Goal: Transaction & Acquisition: Purchase product/service

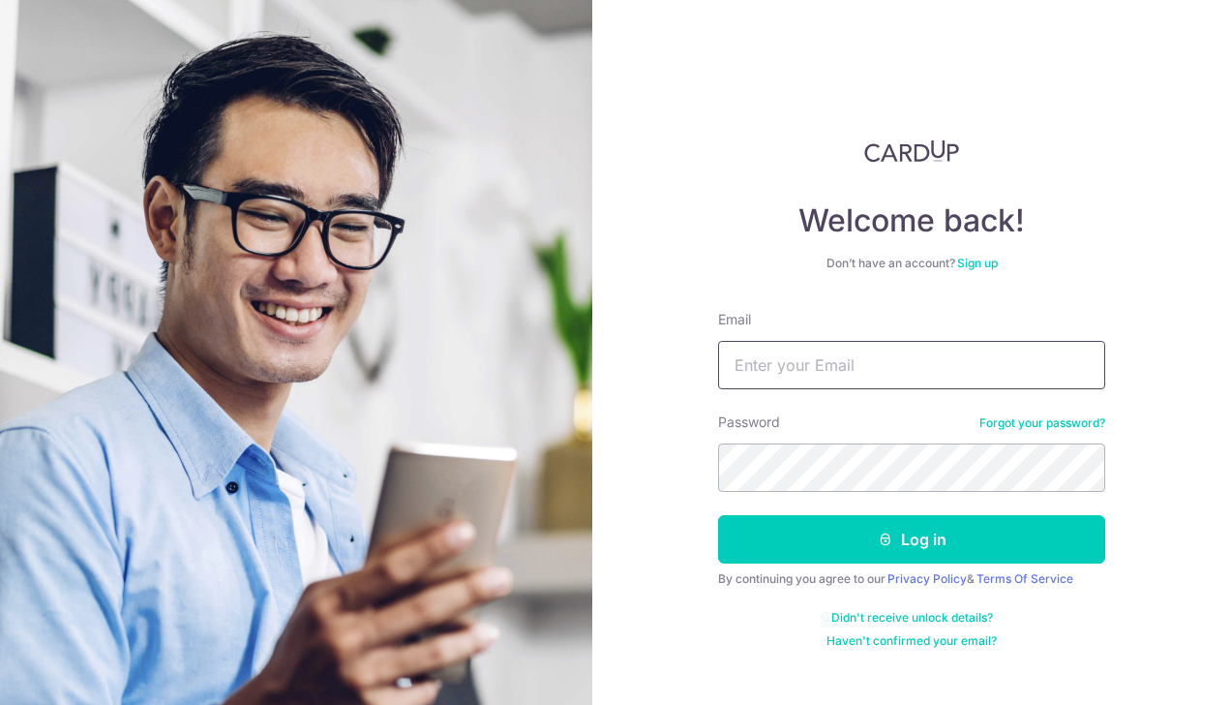
click at [837, 366] on input "Email" at bounding box center [911, 365] width 387 height 48
type input "teelingli@hotmail.com"
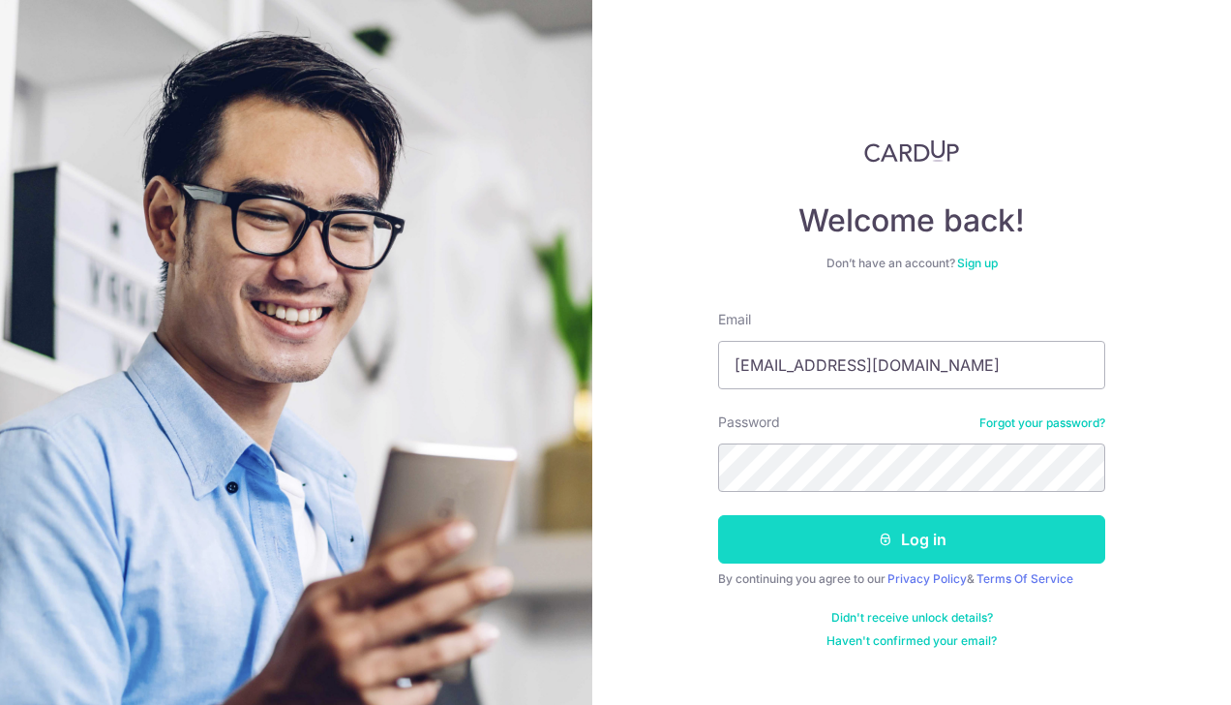
click at [919, 532] on button "Log in" at bounding box center [911, 539] width 387 height 48
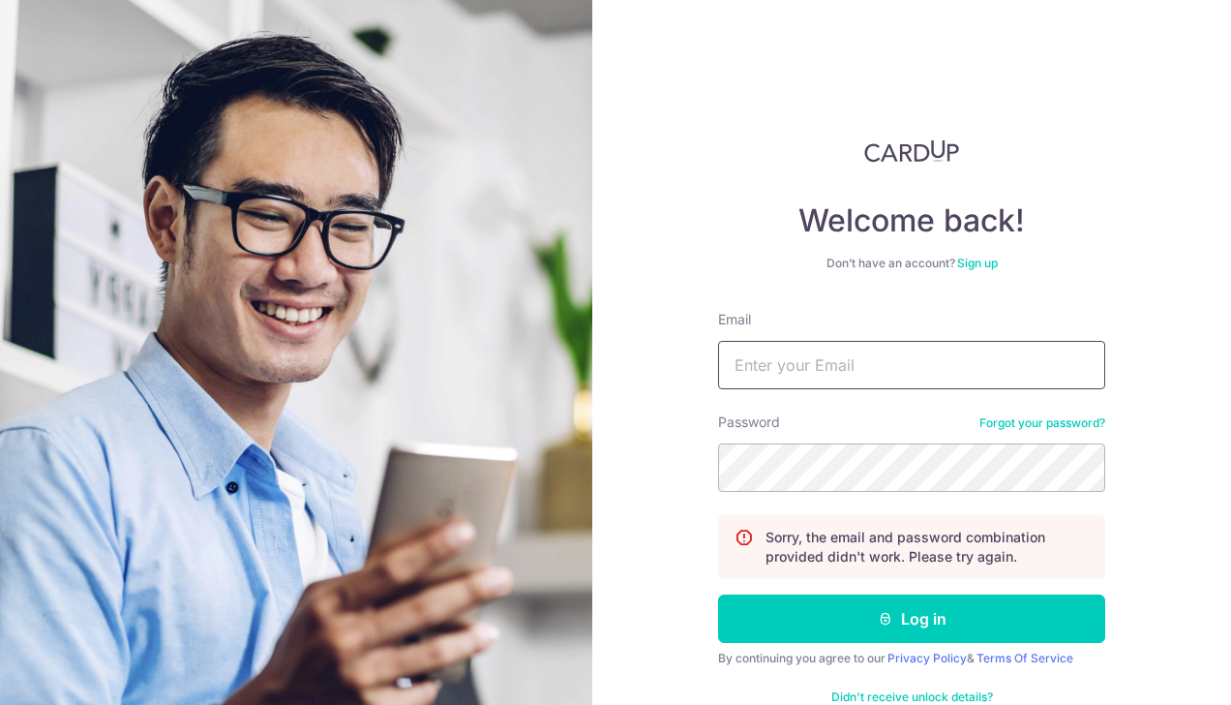
click at [844, 372] on input "Email" at bounding box center [911, 365] width 387 height 48
type input "[EMAIL_ADDRESS][DOMAIN_NAME]"
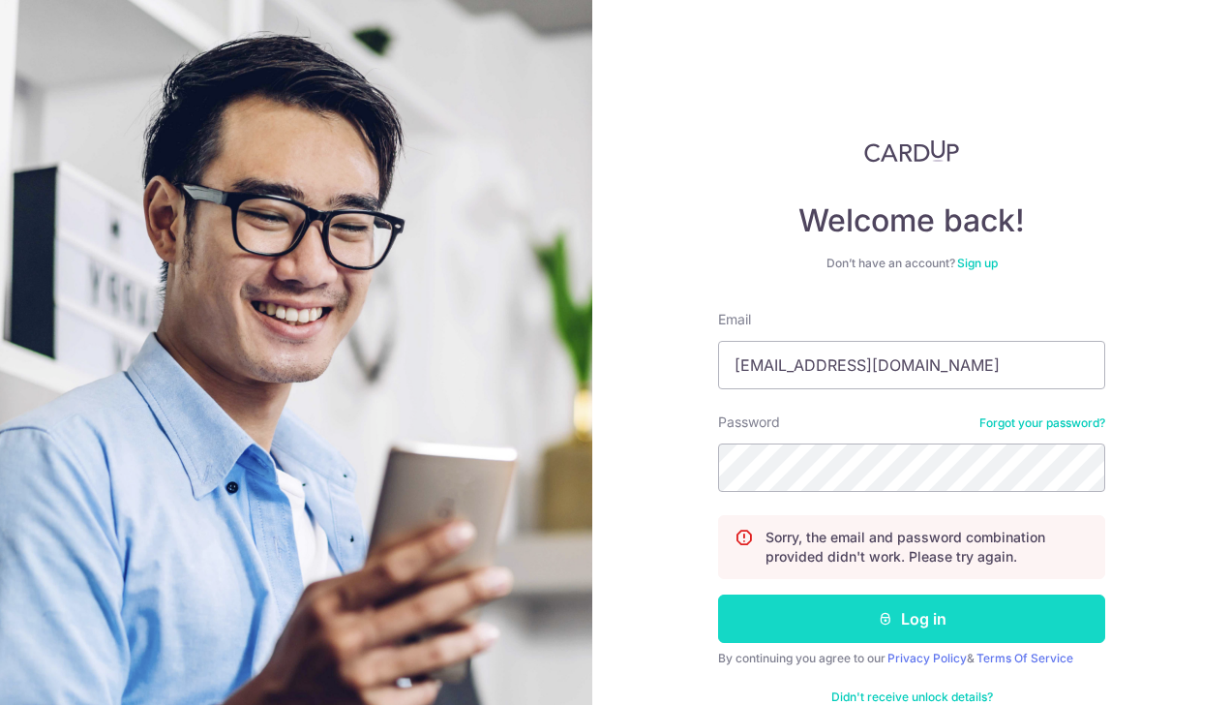
click at [921, 621] on button "Log in" at bounding box center [911, 618] width 387 height 48
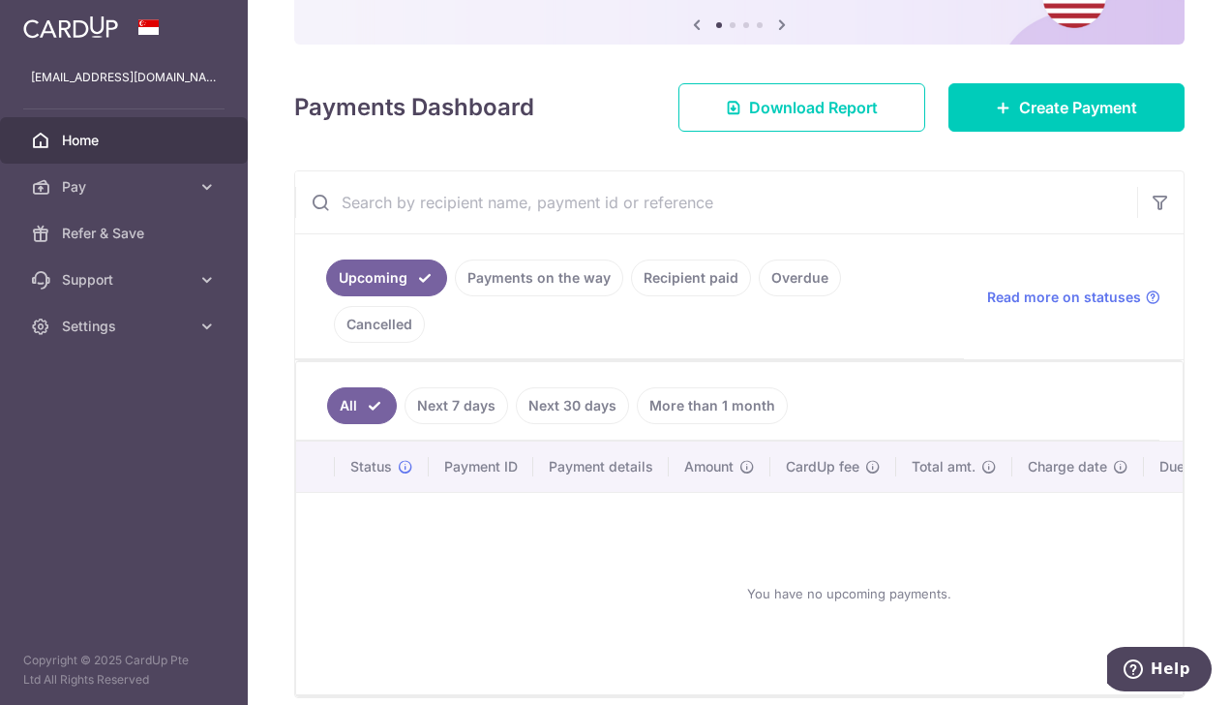
scroll to position [211, 0]
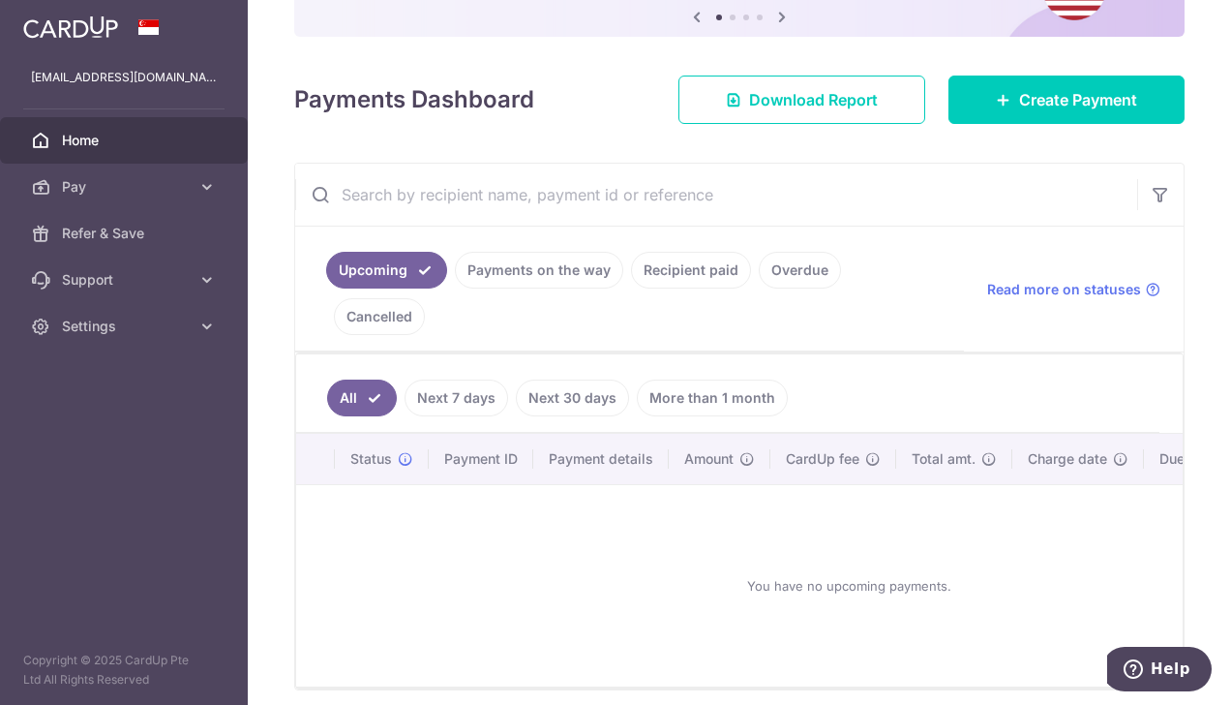
click at [79, 35] on img at bounding box center [70, 26] width 95 height 23
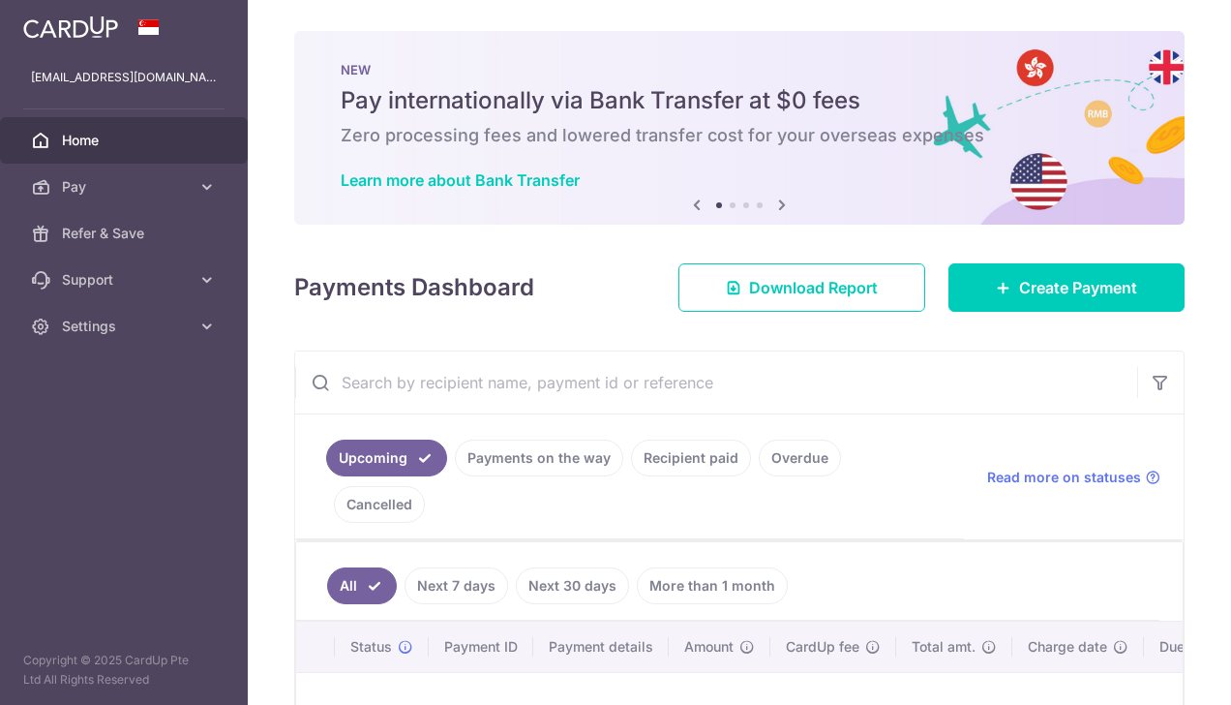
scroll to position [0, 0]
click at [778, 203] on icon at bounding box center [782, 205] width 23 height 24
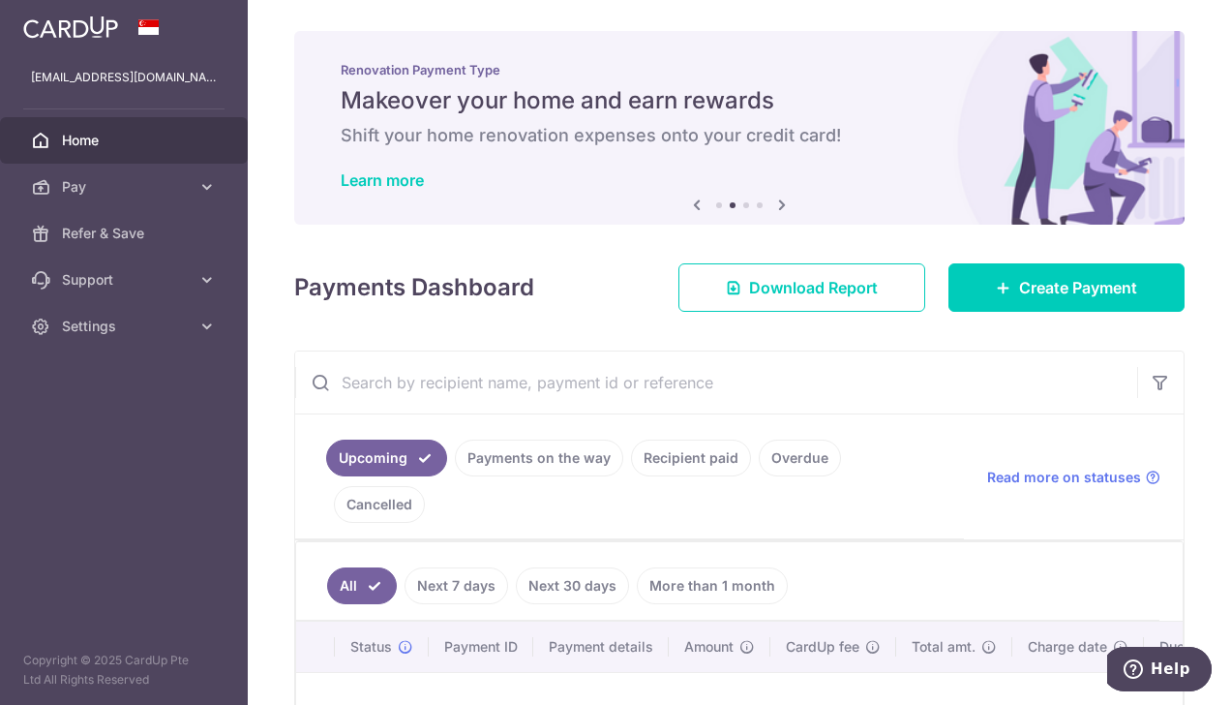
click at [778, 203] on icon at bounding box center [782, 205] width 23 height 24
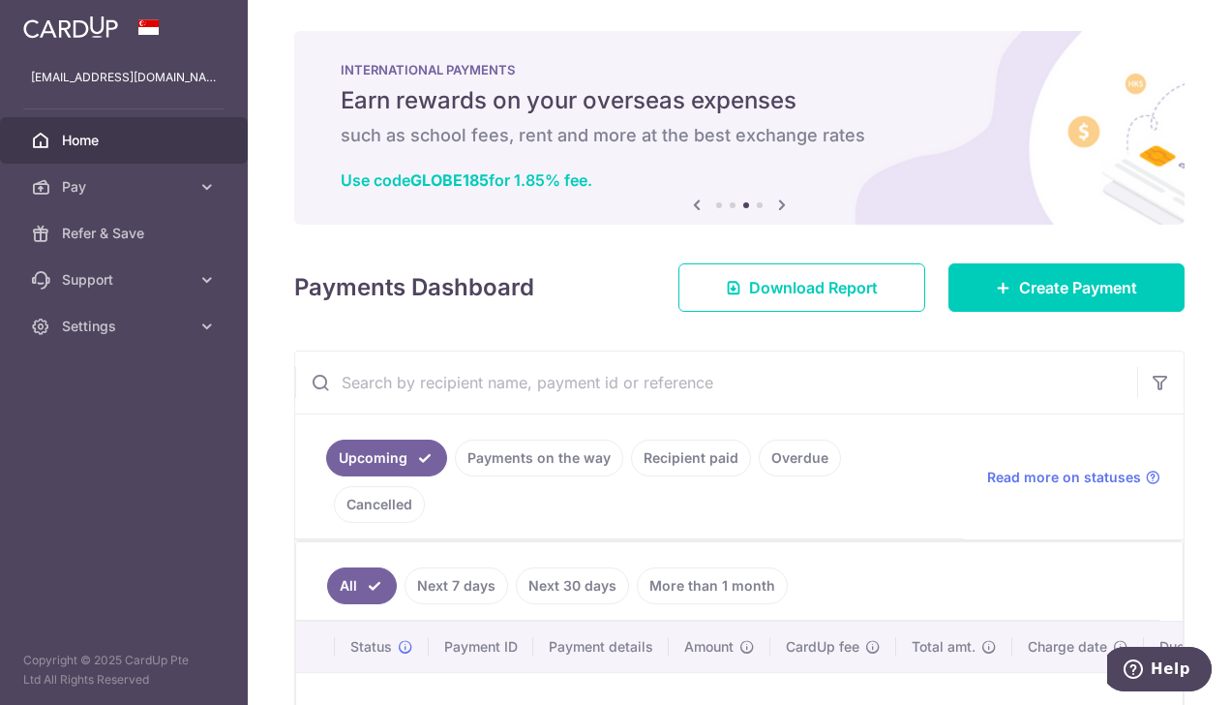
click at [781, 205] on icon at bounding box center [782, 205] width 23 height 24
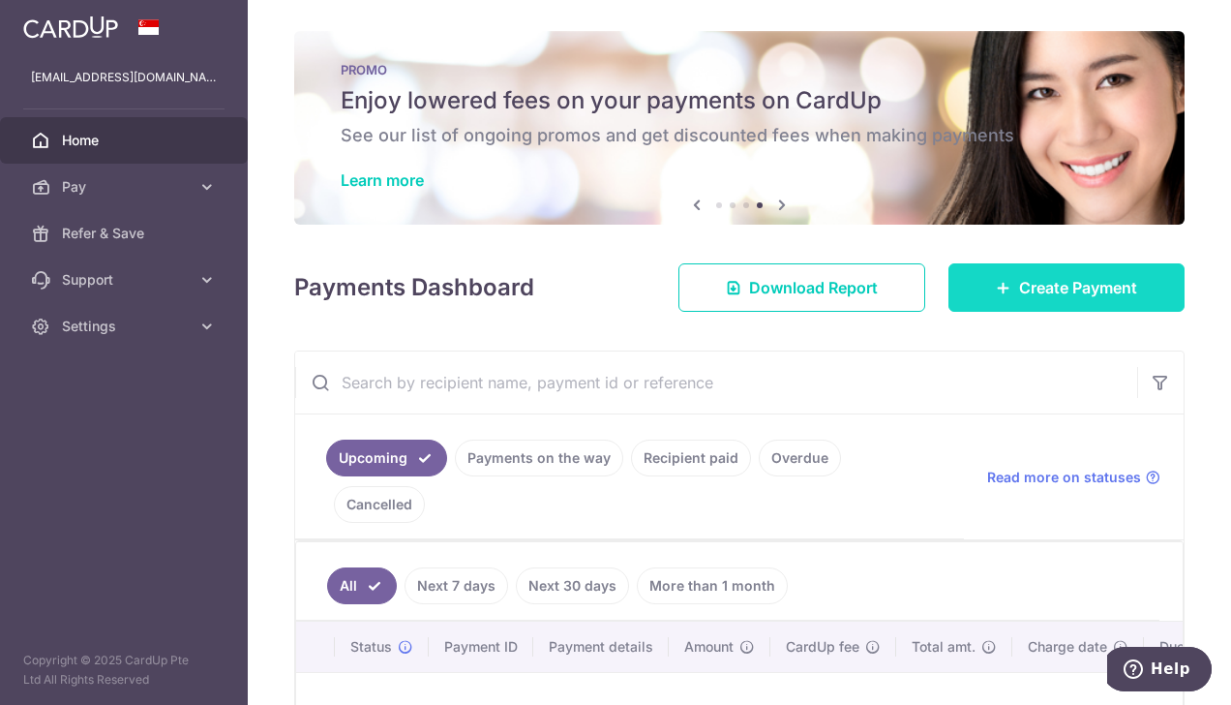
click at [1019, 279] on span "Create Payment" at bounding box center [1078, 287] width 118 height 23
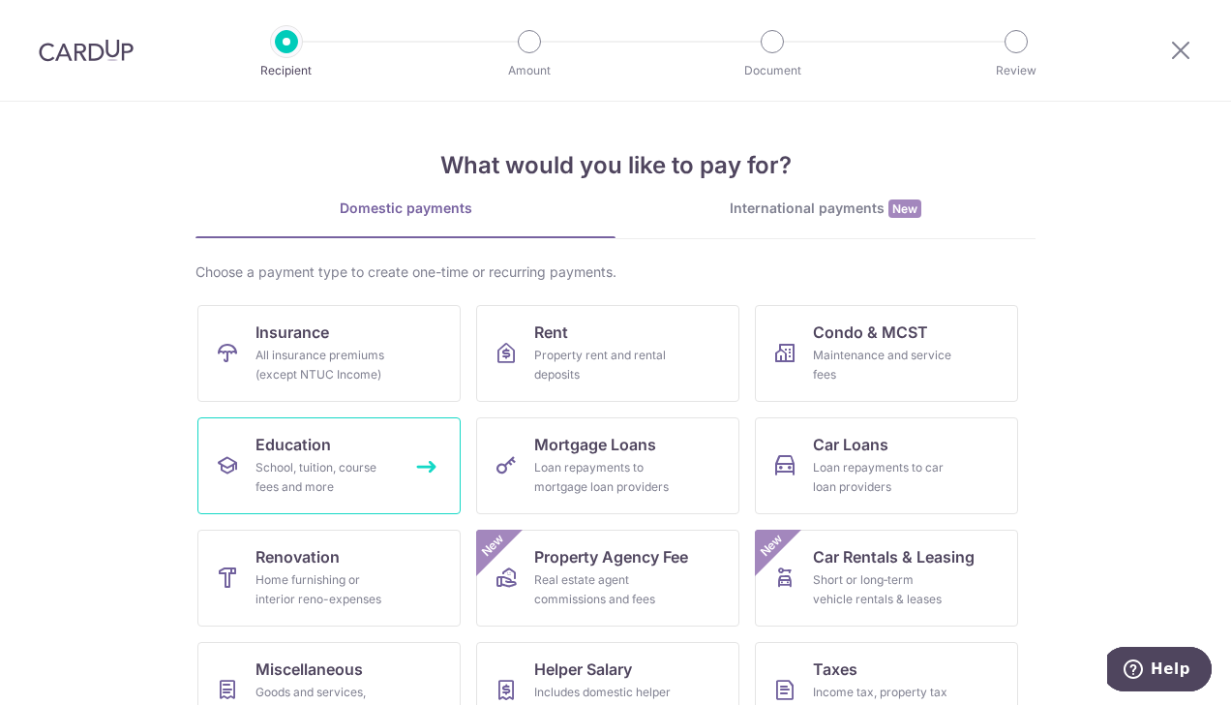
click at [321, 458] on div "School, tuition, course fees and more" at bounding box center [325, 477] width 139 height 39
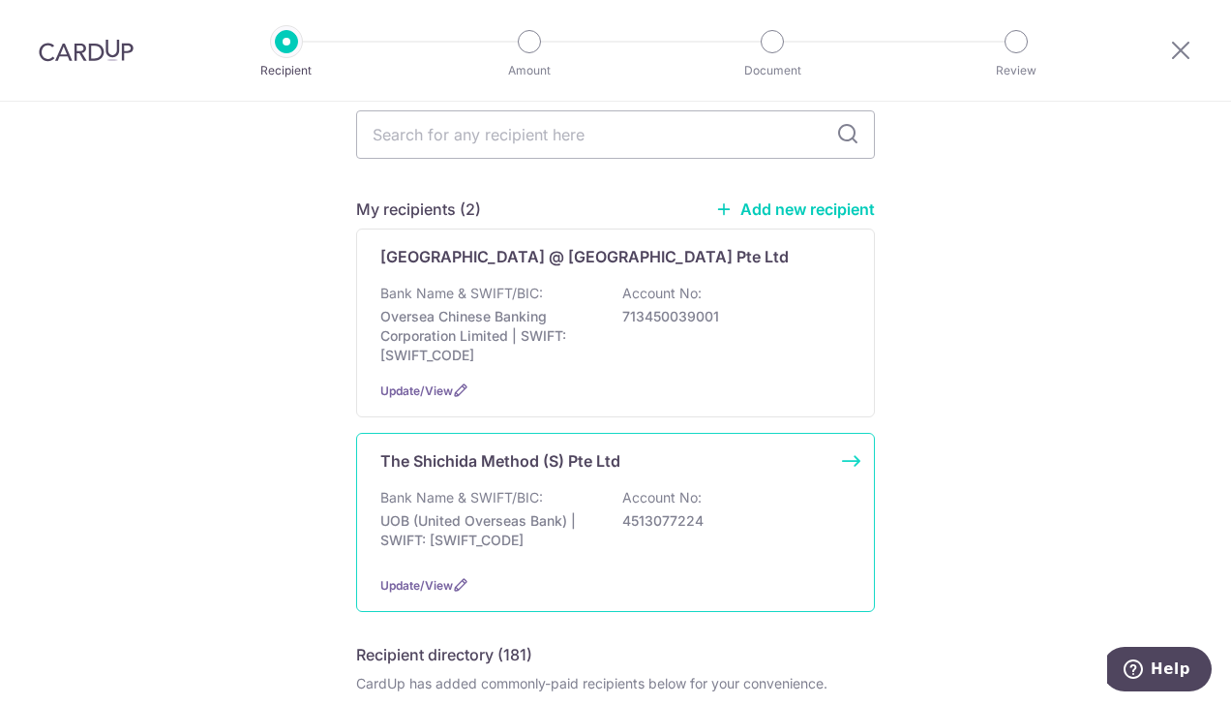
scroll to position [97, 0]
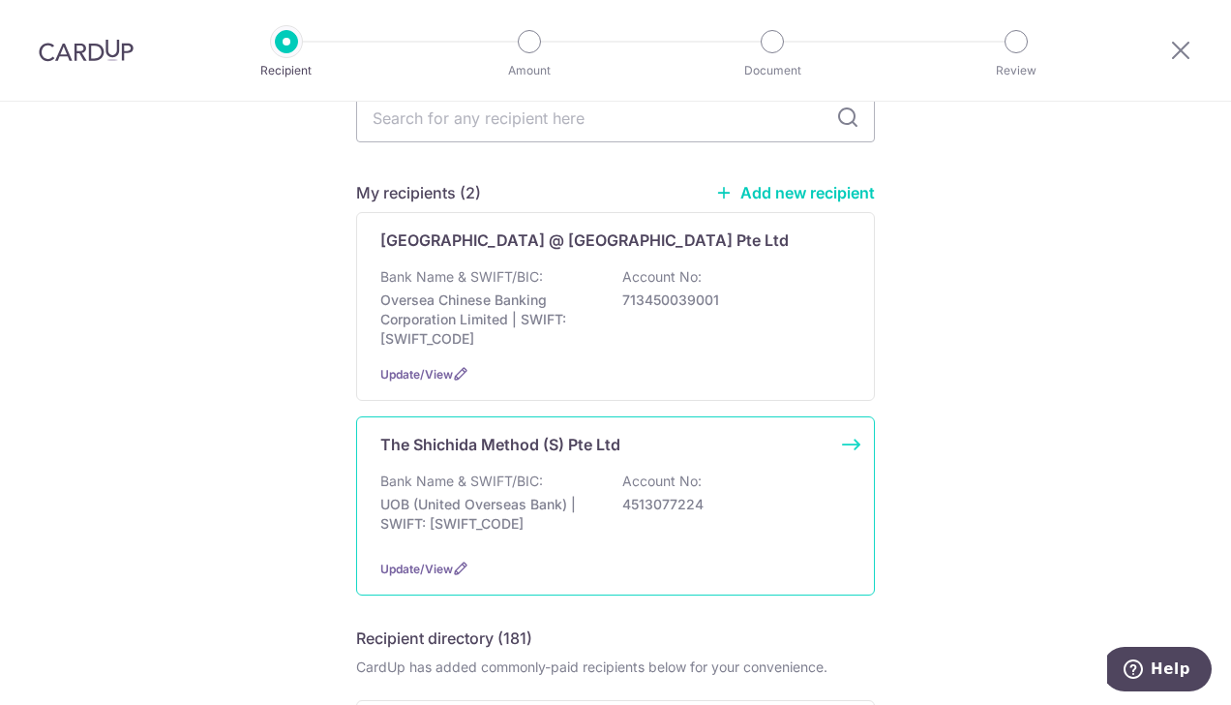
click at [469, 443] on p "The Shichida Method (S) Pte Ltd" at bounding box center [500, 444] width 240 height 23
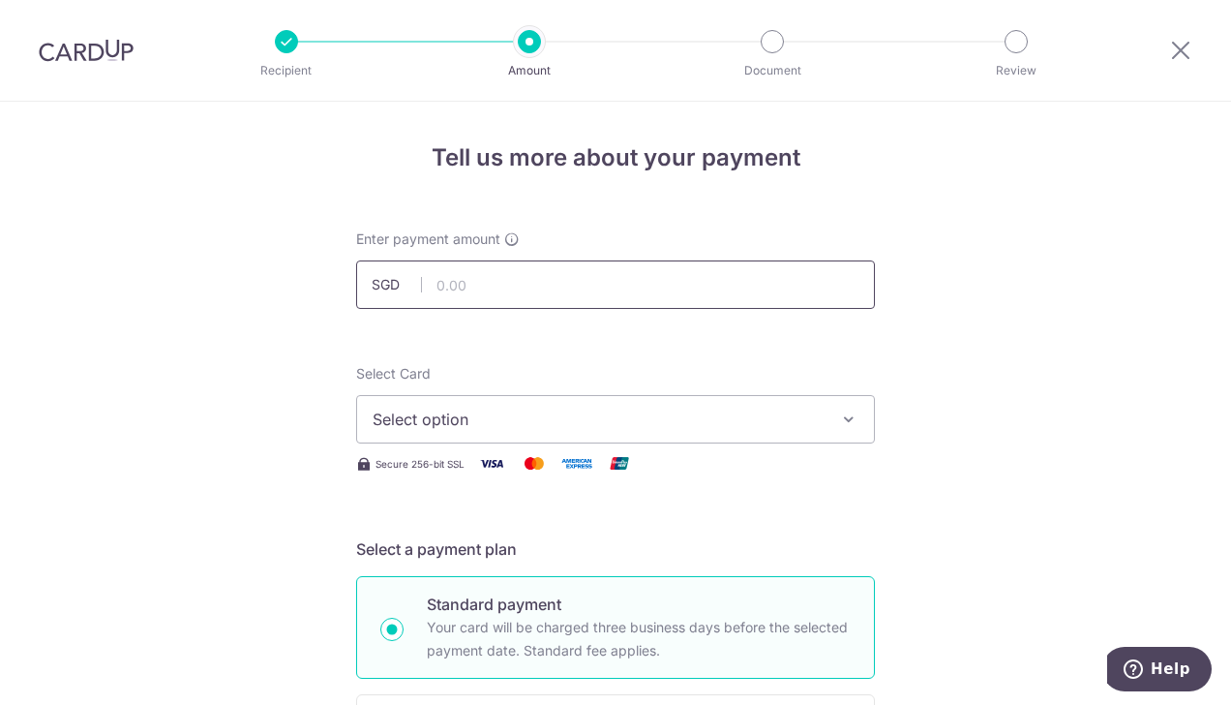
click at [492, 280] on input "text" at bounding box center [615, 284] width 519 height 48
type input "1,253.50"
click at [491, 420] on span "Select option" at bounding box center [598, 419] width 451 height 23
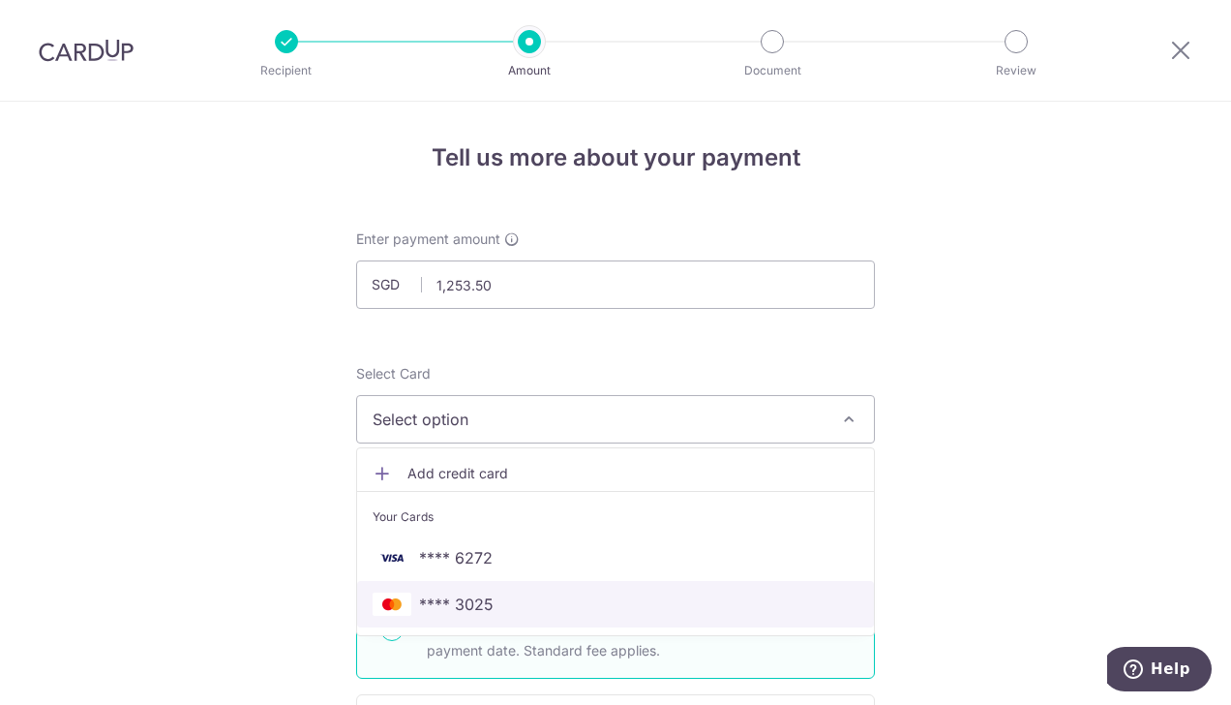
click at [502, 611] on span "**** 3025" at bounding box center [616, 603] width 486 height 23
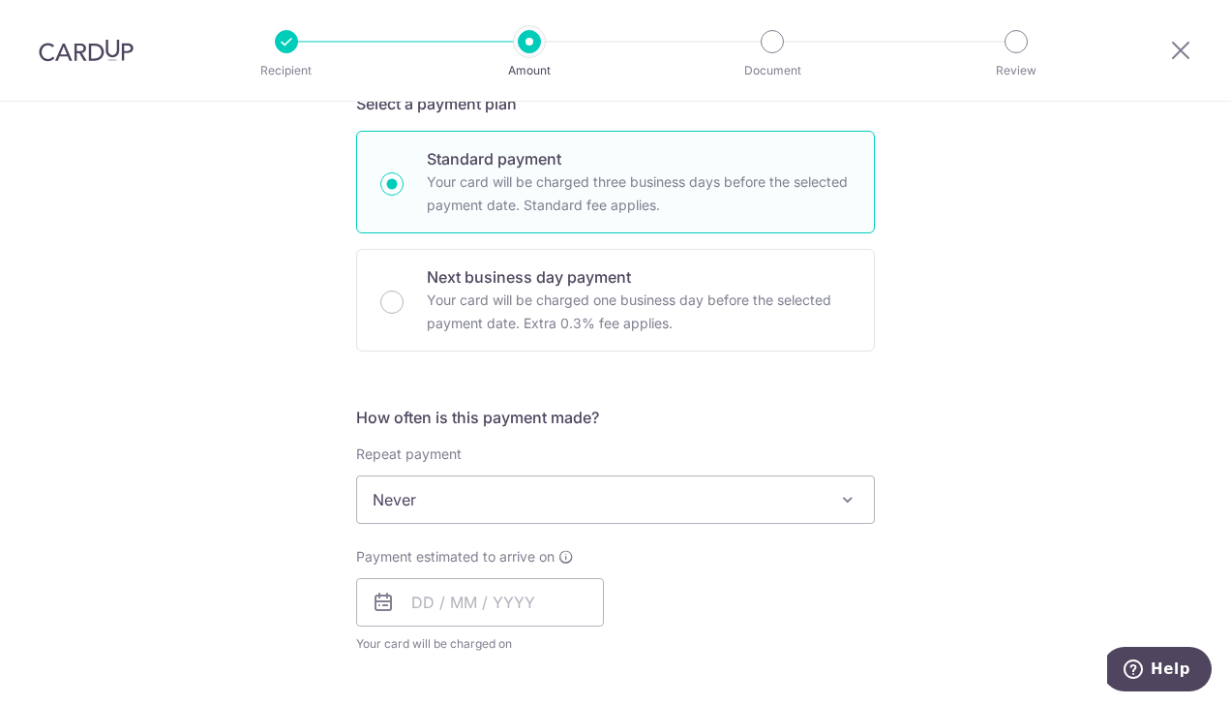
scroll to position [484, 0]
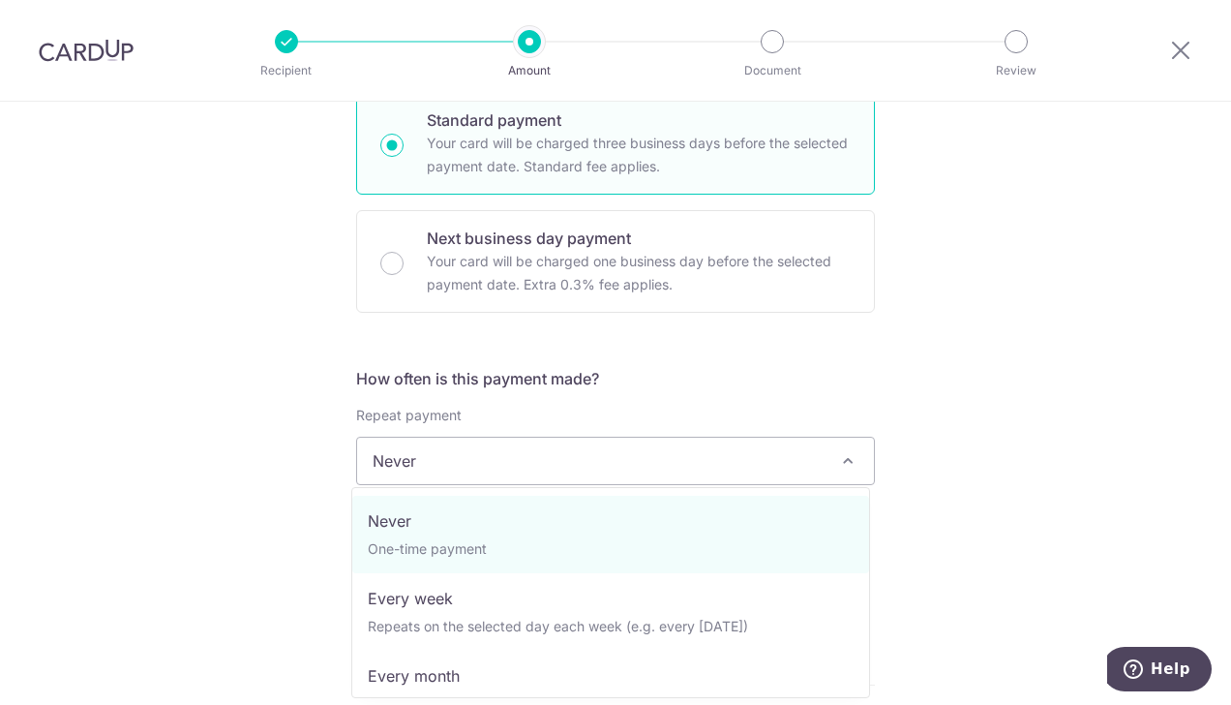
click at [701, 468] on span "Never" at bounding box center [615, 461] width 517 height 46
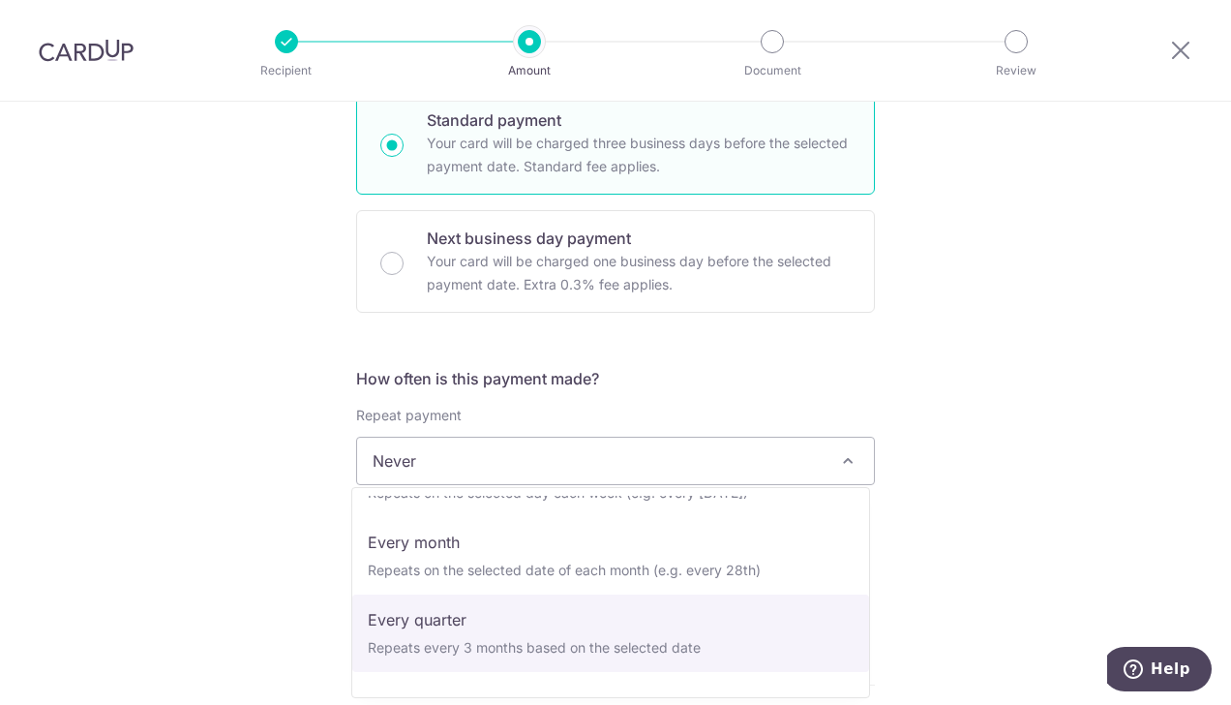
scroll to position [194, 0]
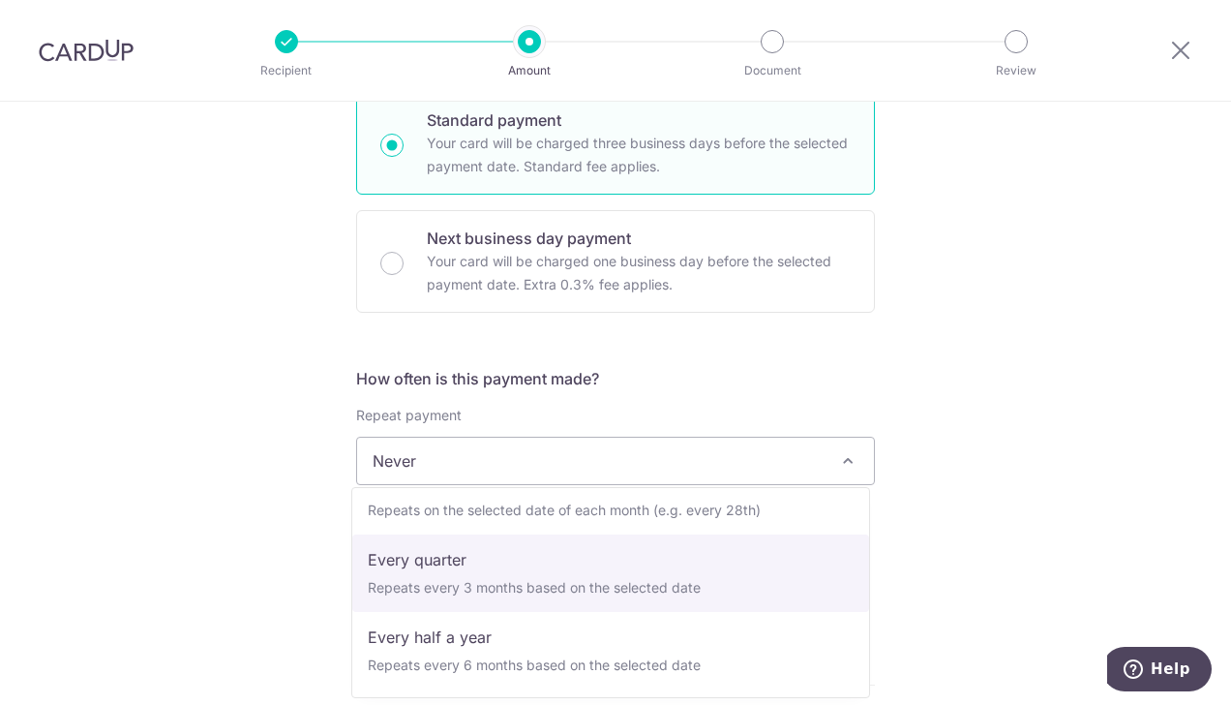
select select "4"
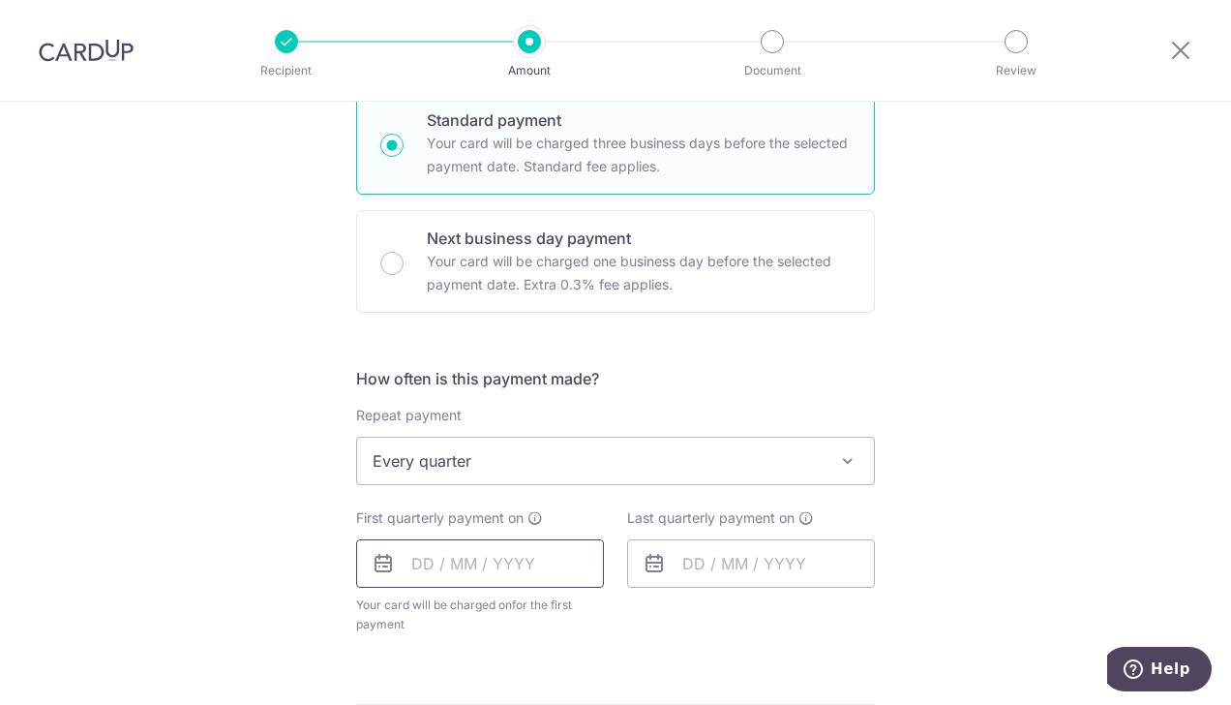
click at [500, 562] on input "text" at bounding box center [480, 563] width 248 height 48
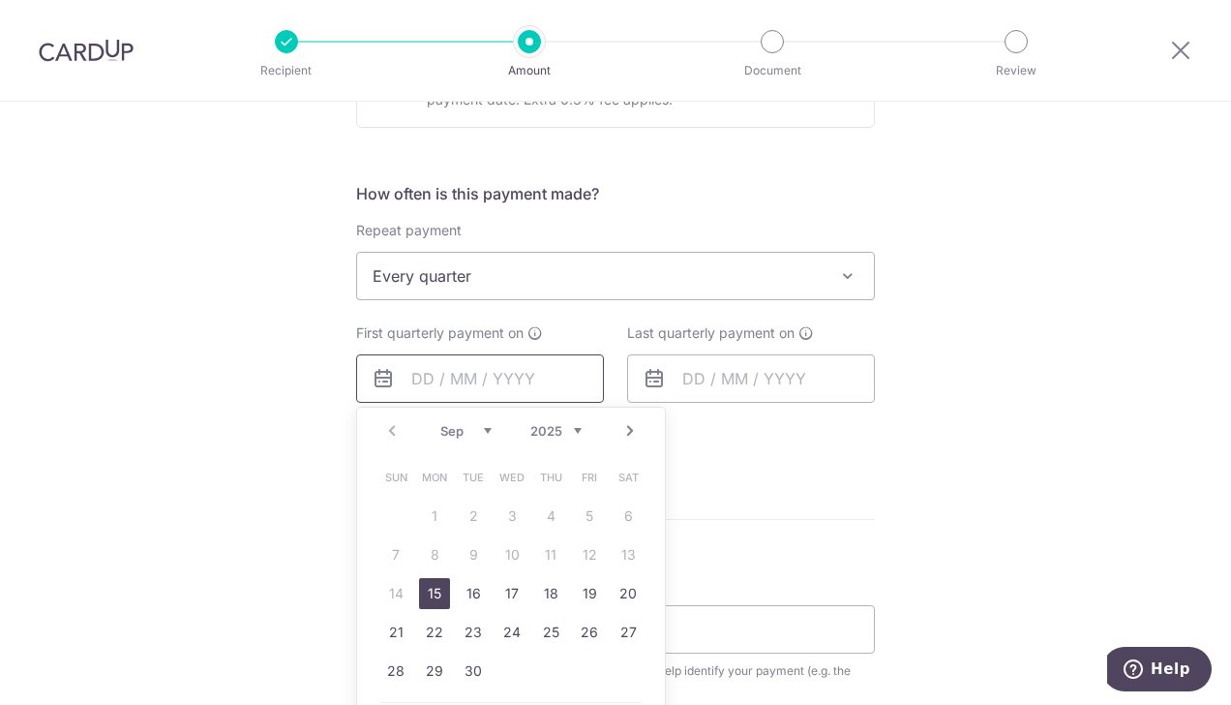
scroll to position [678, 0]
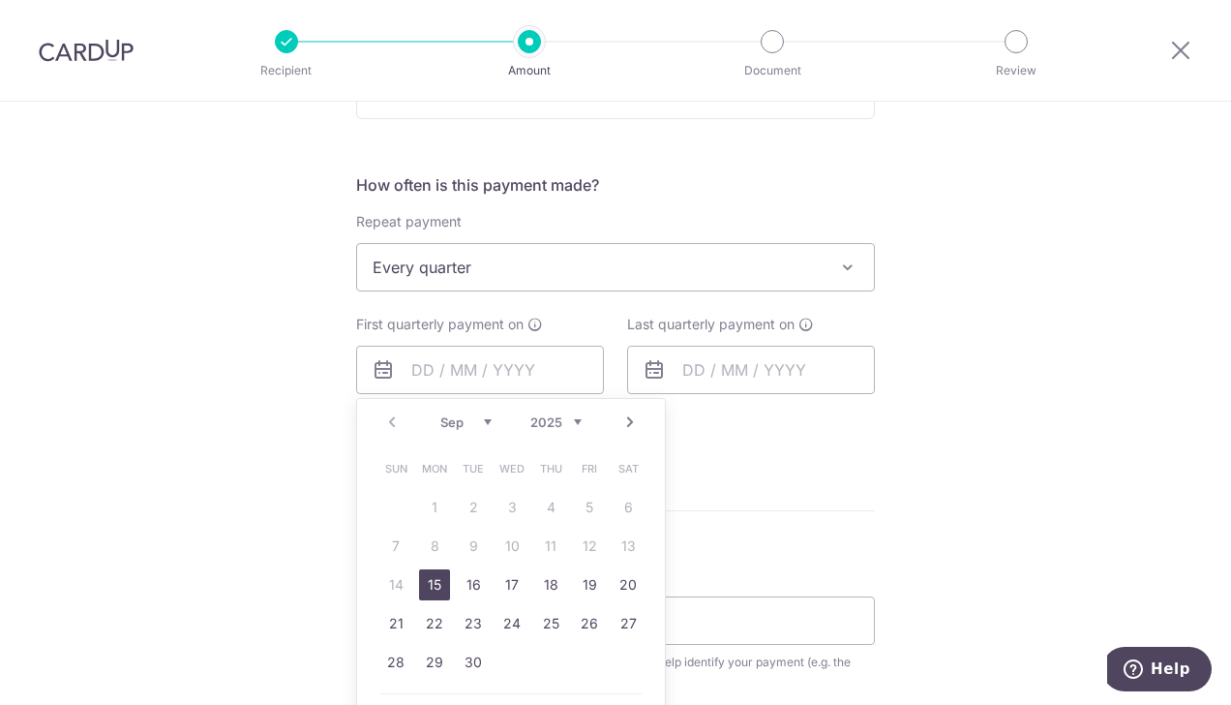
click at [428, 583] on link "15" at bounding box center [434, 584] width 31 height 31
type input "[DATE]"
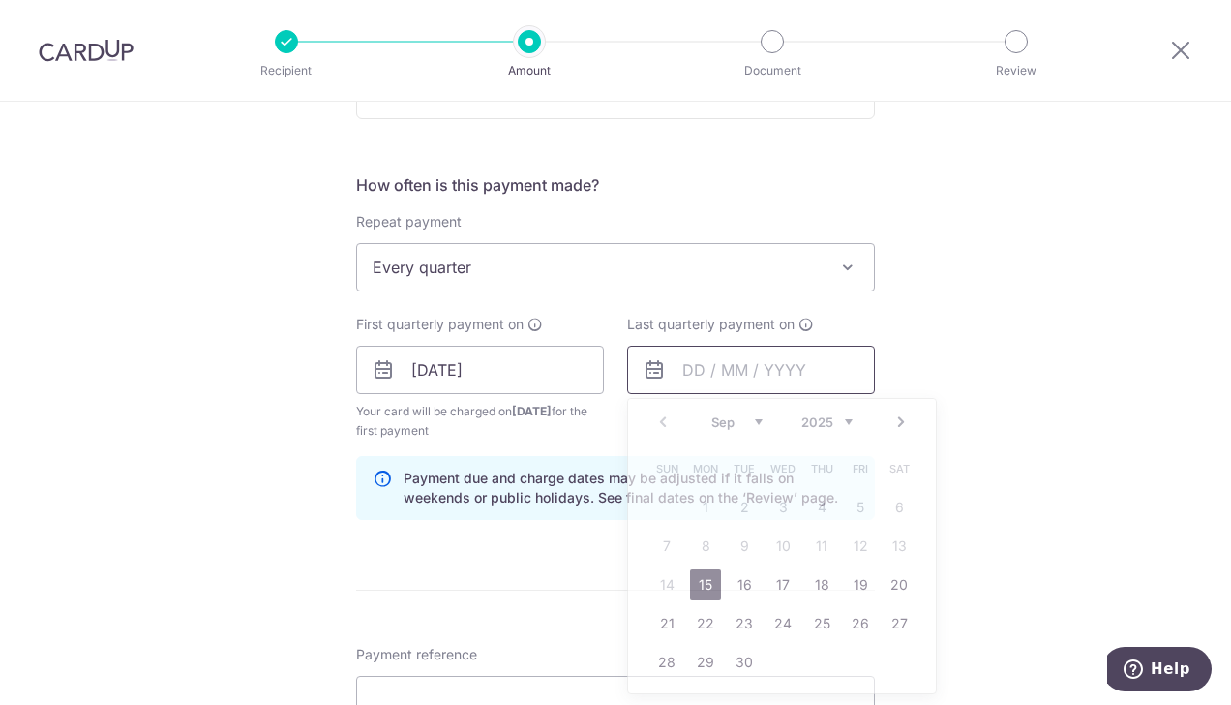
click at [716, 372] on input "text" at bounding box center [751, 370] width 248 height 48
click at [893, 418] on link "Next" at bounding box center [901, 421] width 23 height 23
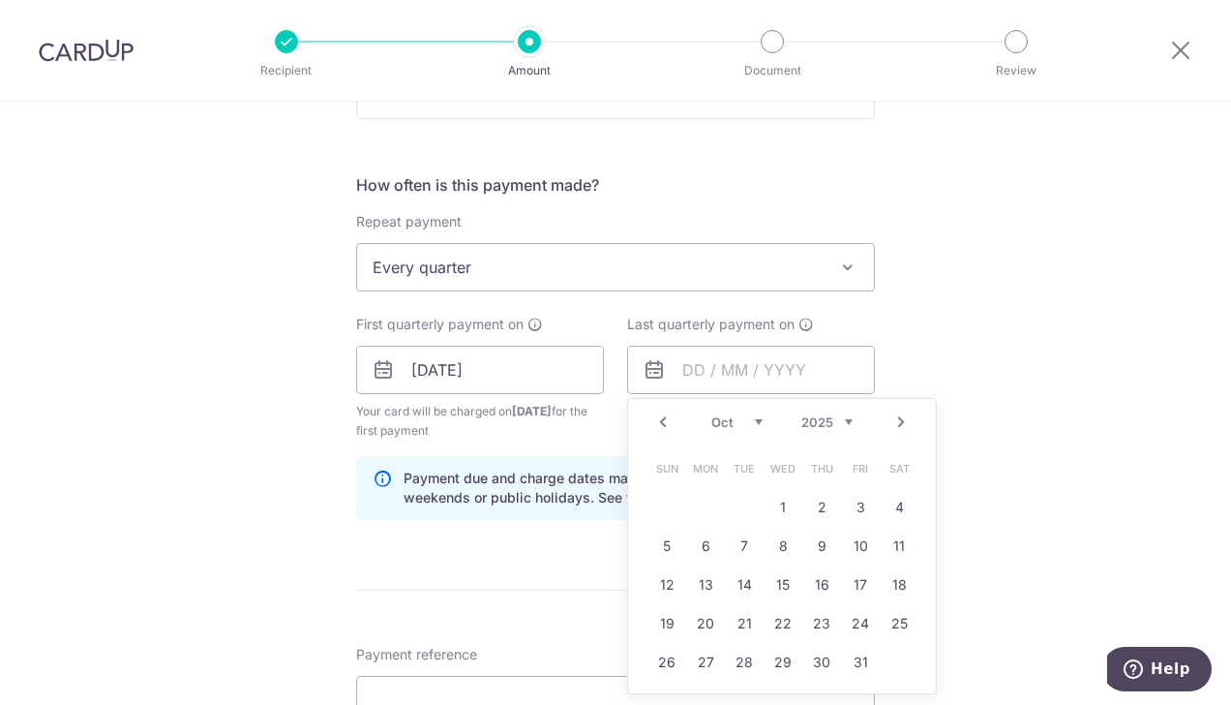
click at [894, 422] on link "Next" at bounding box center [901, 421] width 23 height 23
click at [706, 585] on link "15" at bounding box center [705, 584] width 31 height 31
type input "[DATE]"
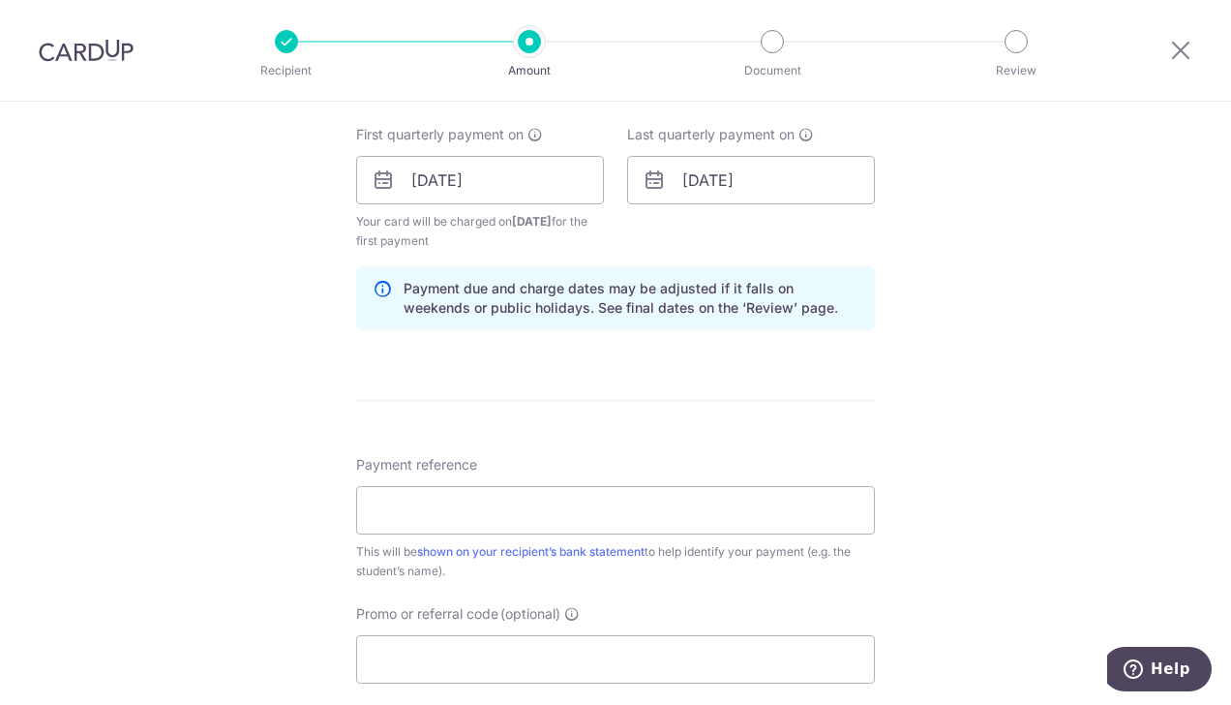
scroll to position [871, 0]
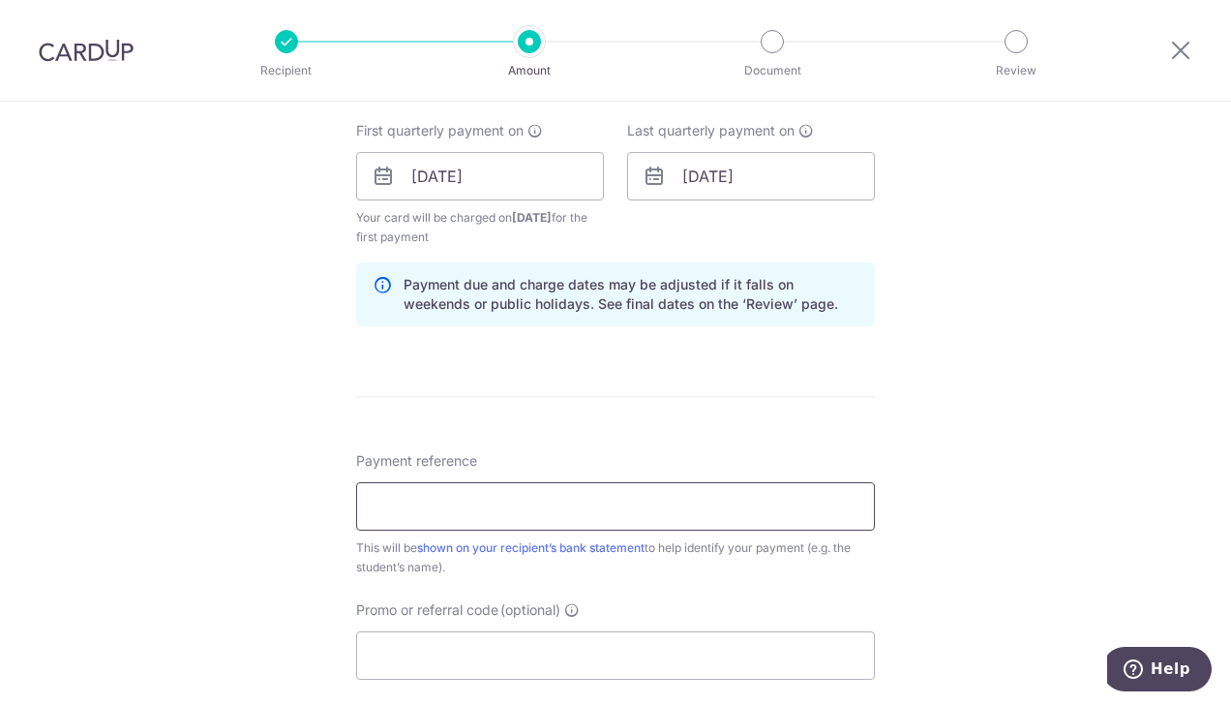
click at [629, 510] on input "Payment reference" at bounding box center [615, 506] width 519 height 48
type input "CURJulSep25TanAva22"
type input "REC185"
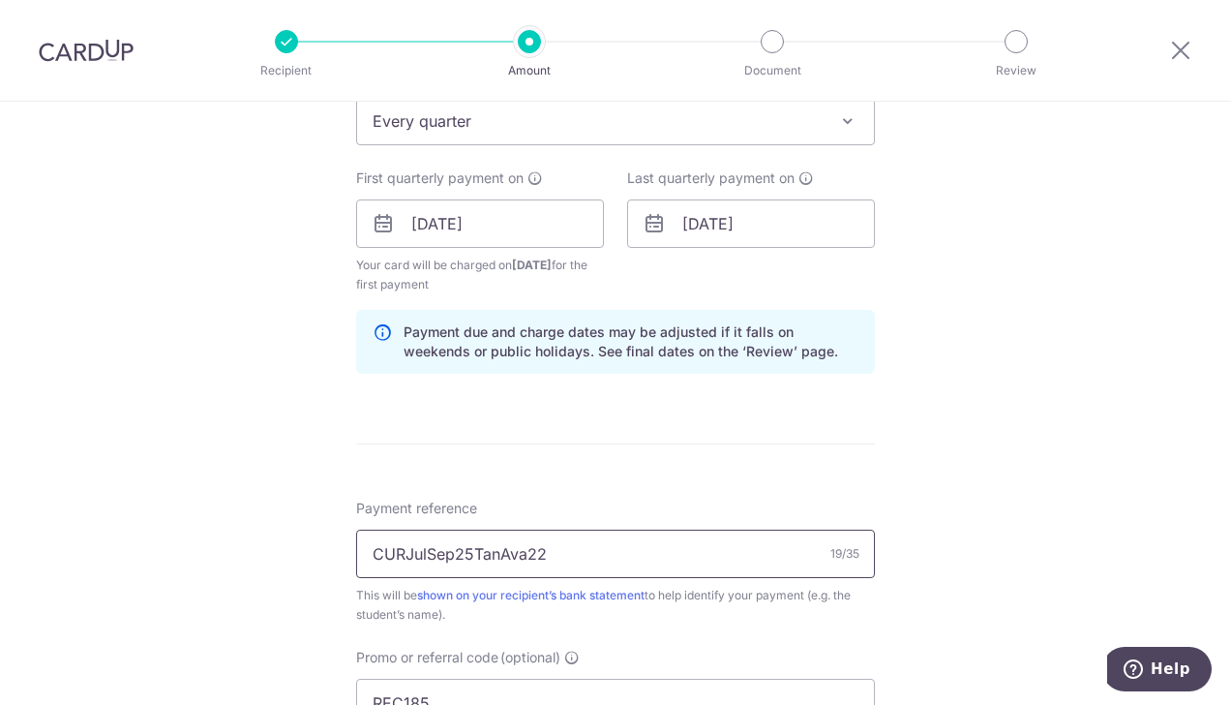
scroll to position [830, 0]
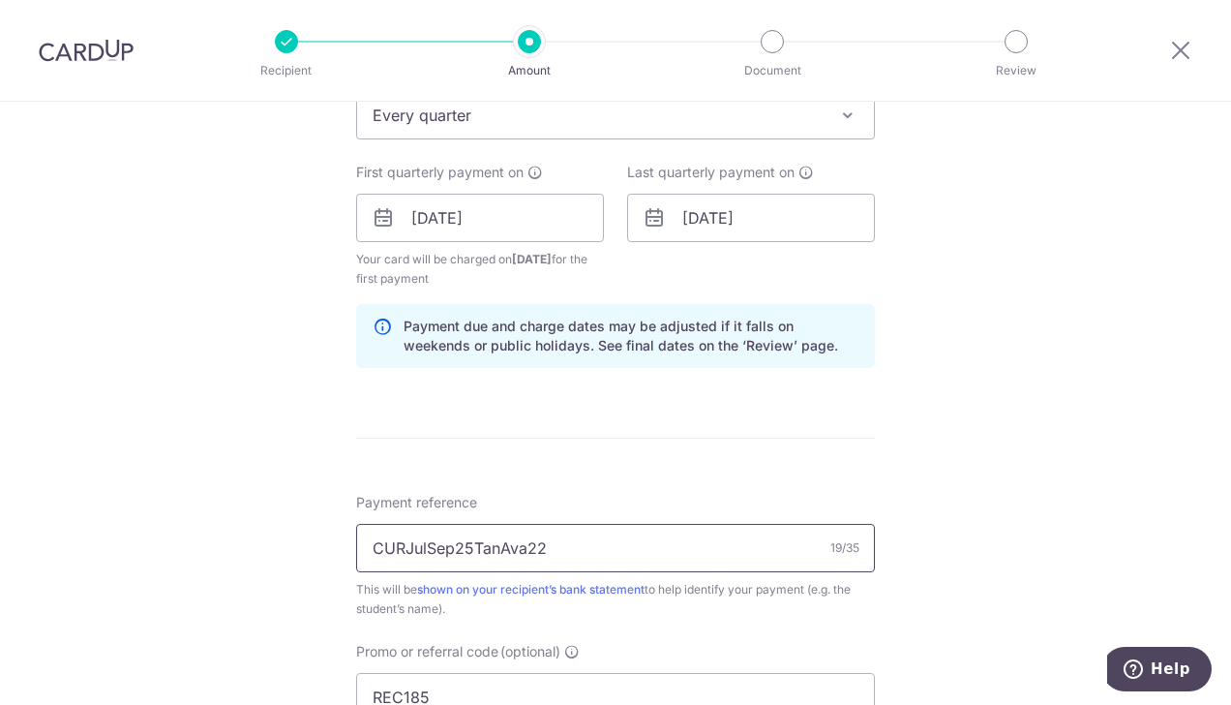
drag, startPoint x: 403, startPoint y: 542, endPoint x: 447, endPoint y: 541, distance: 44.5
click at [447, 541] on input "CURJulSep25TanAva22" at bounding box center [615, 548] width 519 height 48
drag, startPoint x: 374, startPoint y: 542, endPoint x: 519, endPoint y: 546, distance: 145.3
click at [519, 546] on input "CURJulSep25TanAva22" at bounding box center [615, 548] width 519 height 48
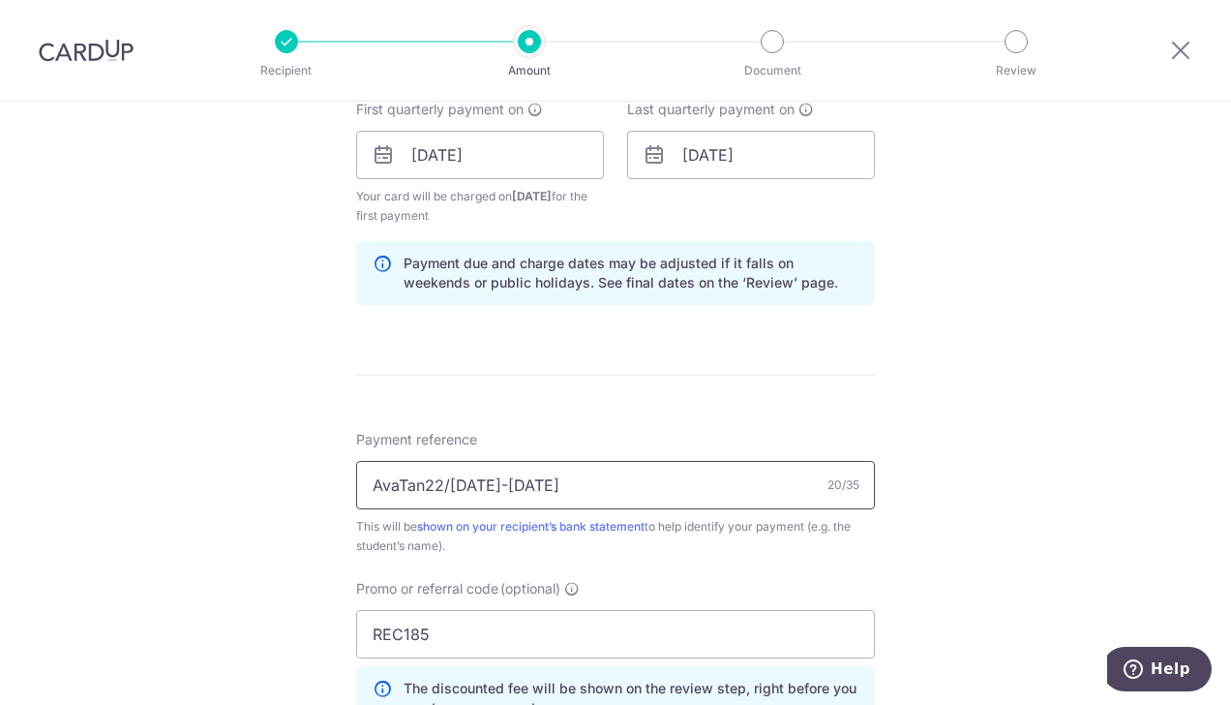
scroll to position [1162, 0]
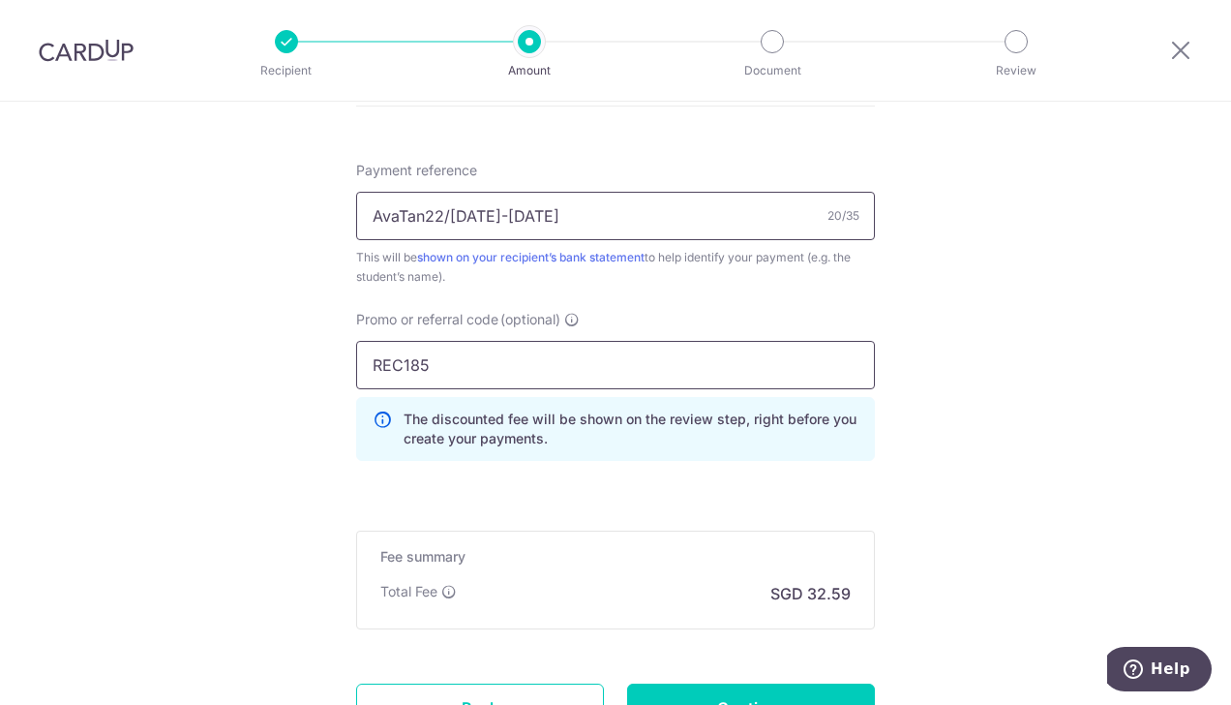
type input "AvaTan22/Oct-Dec2025"
click at [448, 357] on input "REC185" at bounding box center [615, 365] width 519 height 48
drag, startPoint x: 449, startPoint y: 359, endPoint x: 351, endPoint y: 354, distance: 97.9
click at [356, 354] on input "REC185" at bounding box center [615, 365] width 519 height 48
type input "OFF225"
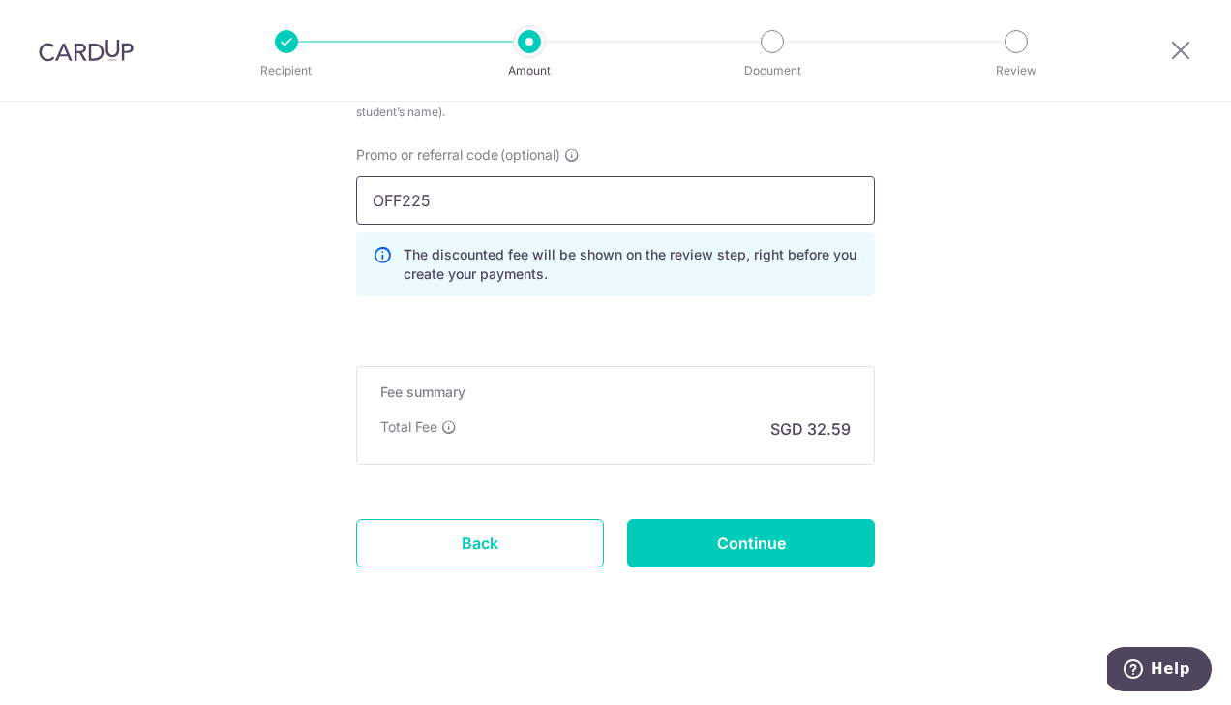
scroll to position [1328, 0]
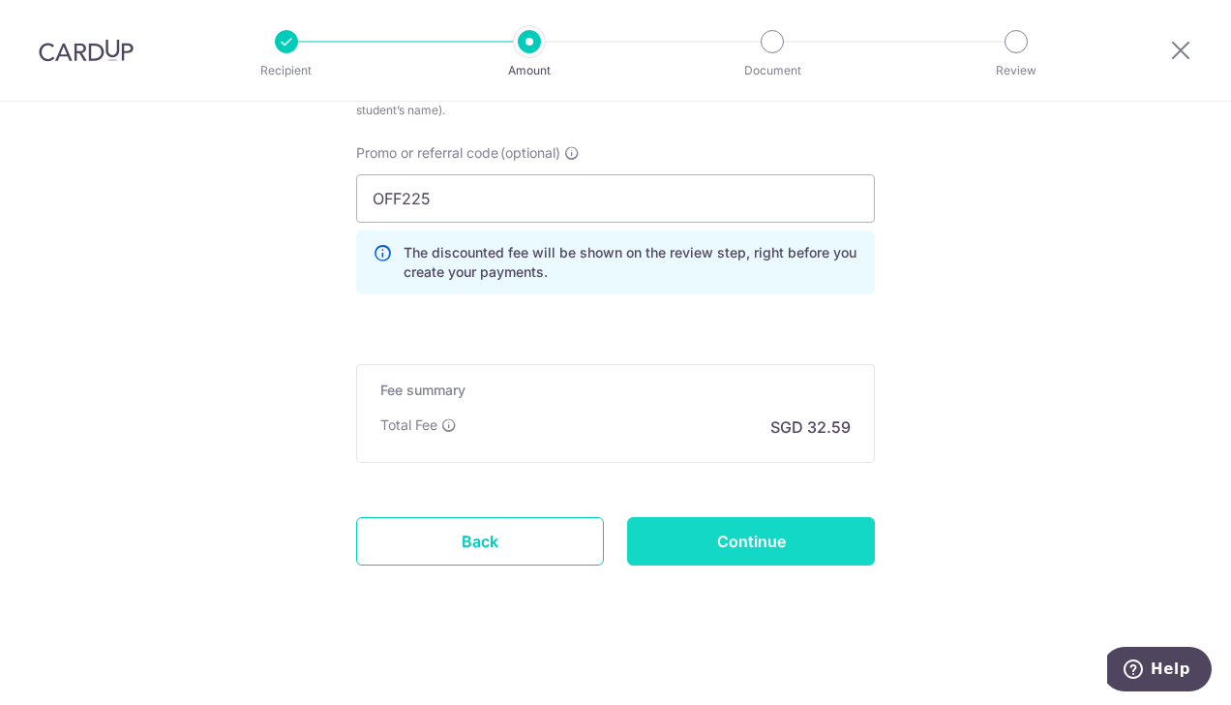
click at [772, 535] on input "Continue" at bounding box center [751, 541] width 248 height 48
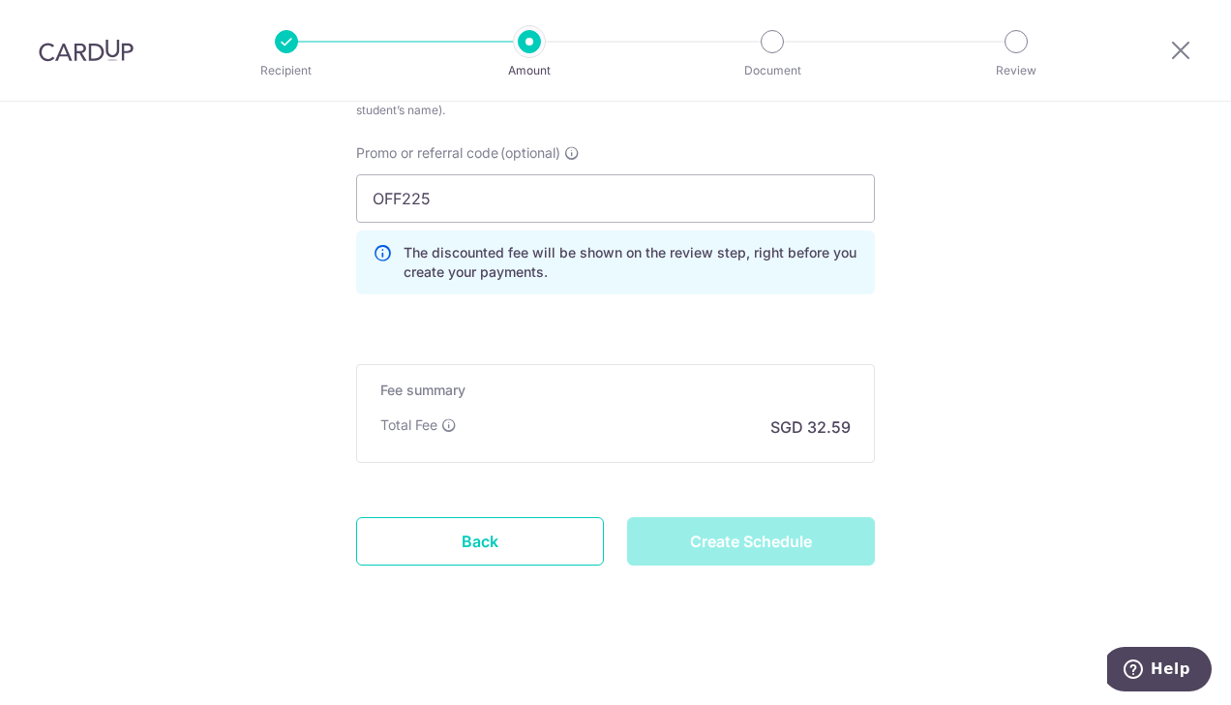
type input "Create Schedule"
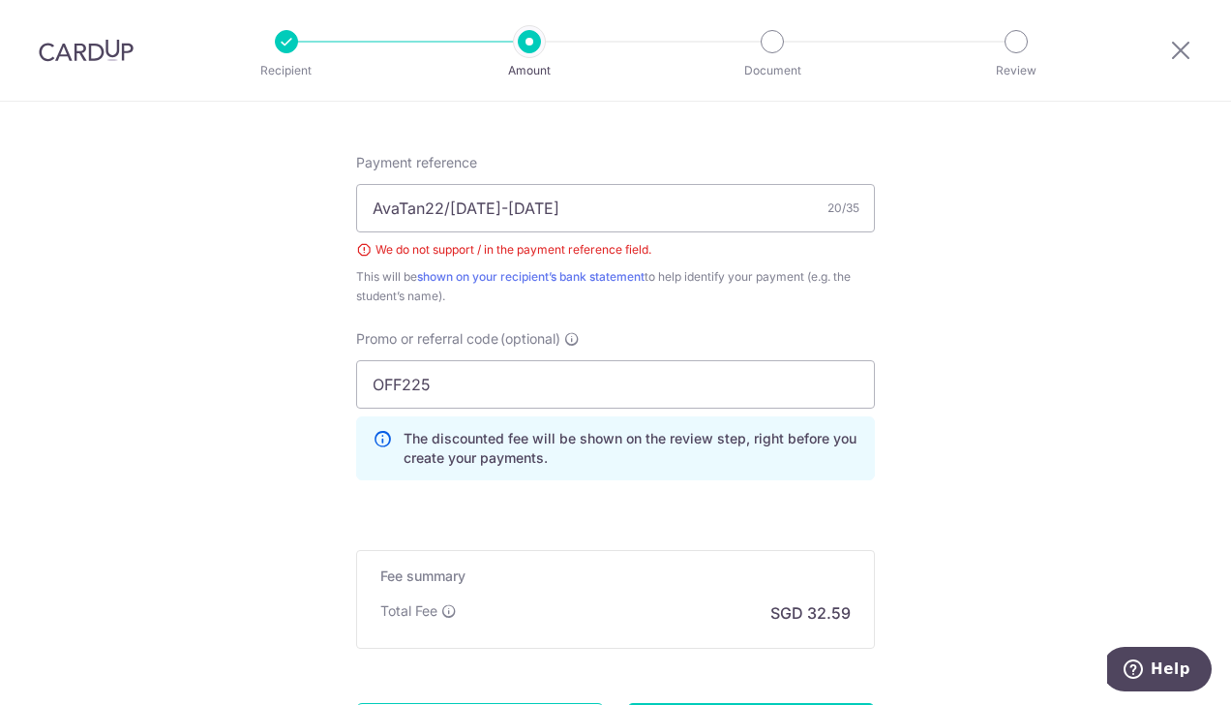
scroll to position [1013, 0]
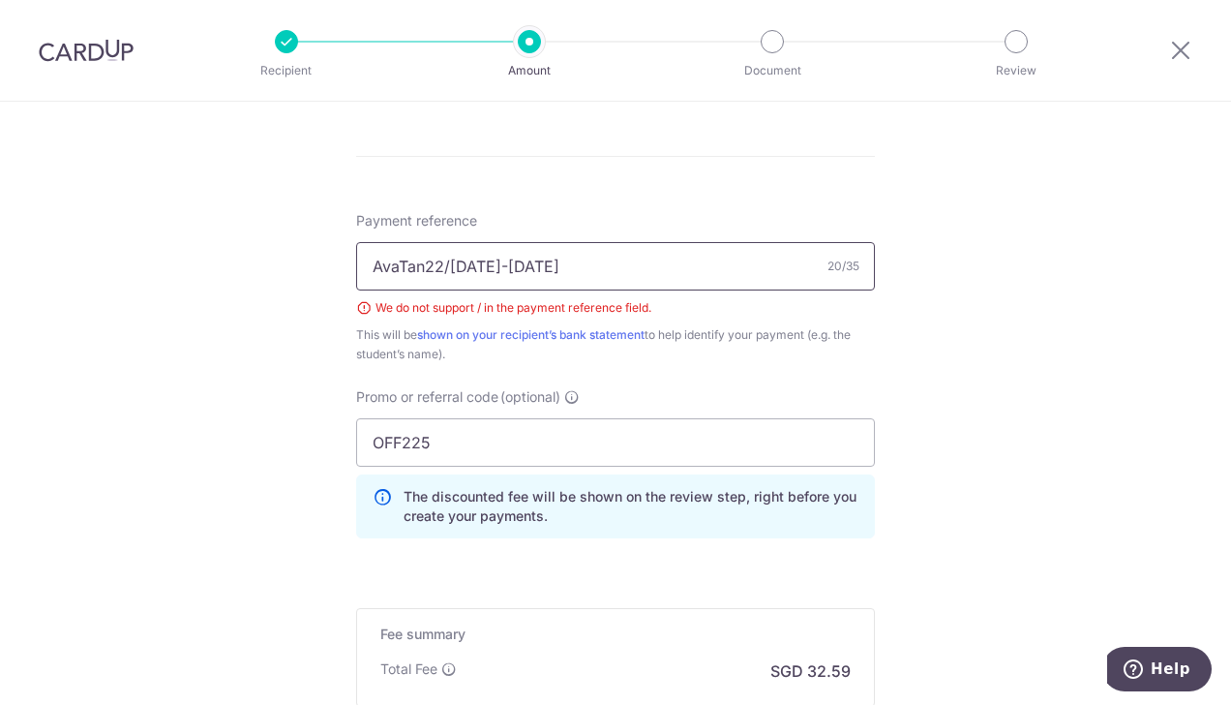
click at [444, 262] on input "AvaTan22/[DATE]-[DATE]" at bounding box center [615, 266] width 519 height 48
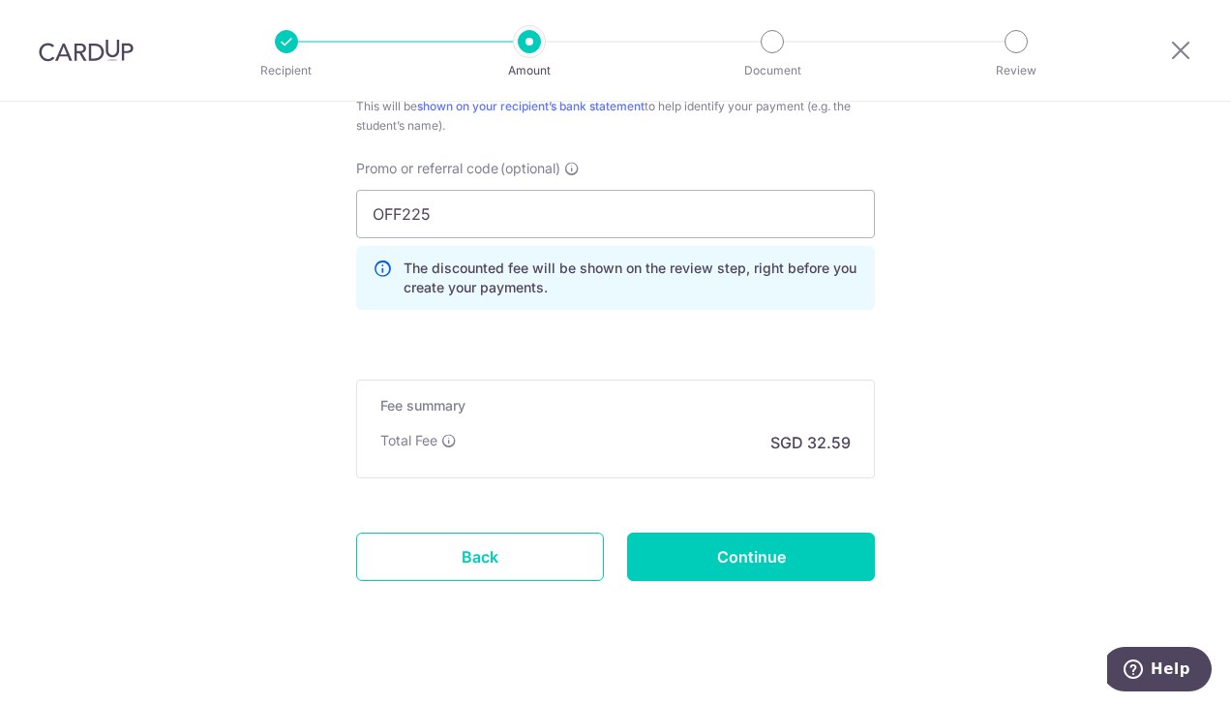
scroll to position [1257, 0]
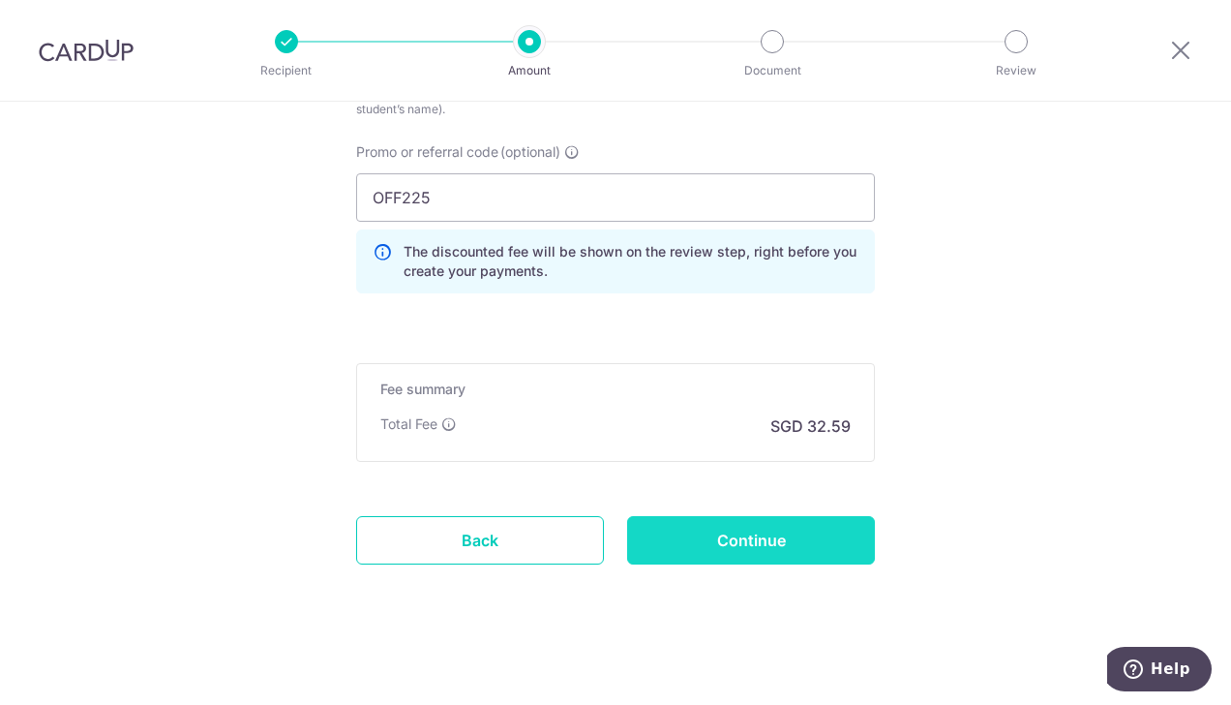
type input "AvaTan22Oct-Dec2025"
click at [796, 534] on input "Continue" at bounding box center [751, 540] width 248 height 48
type input "Create Schedule"
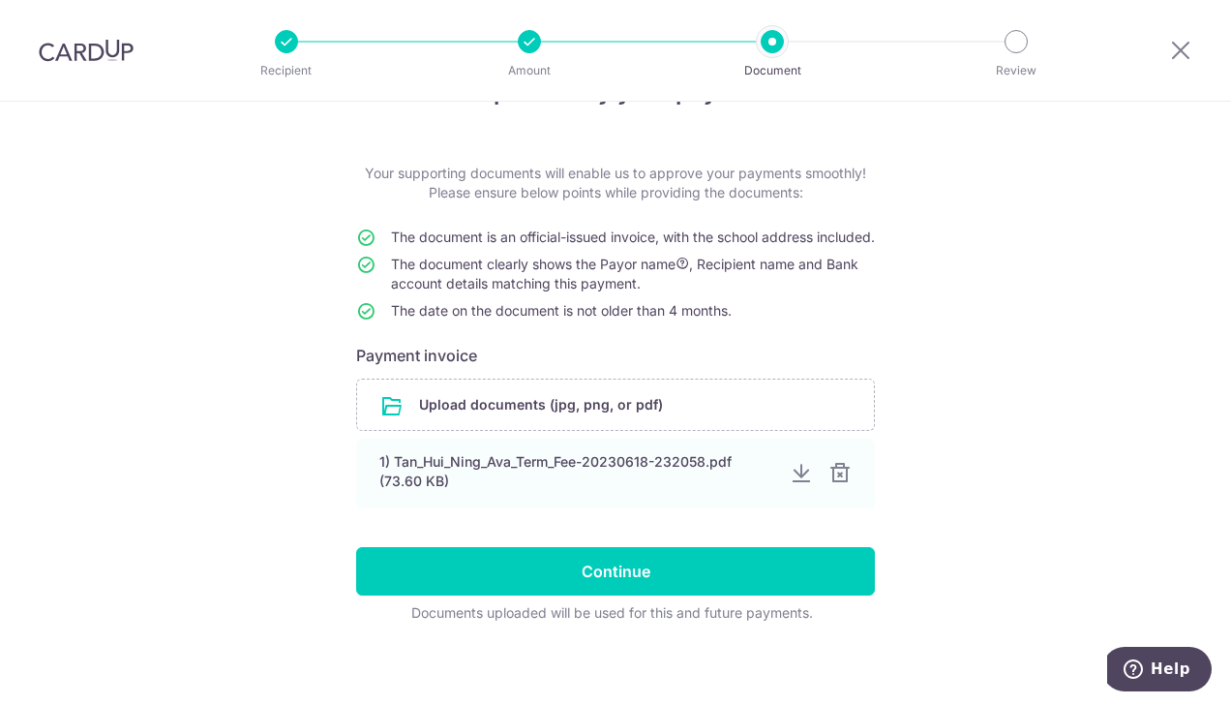
scroll to position [92, 0]
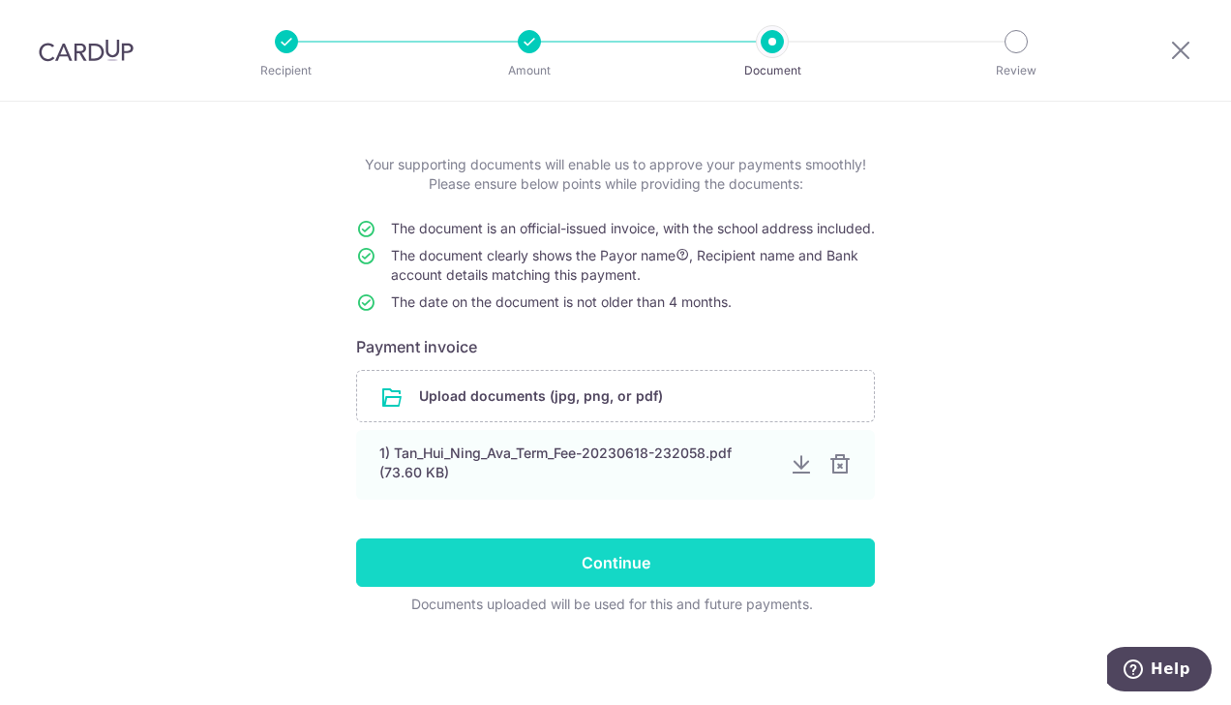
click at [645, 560] on input "Continue" at bounding box center [615, 562] width 519 height 48
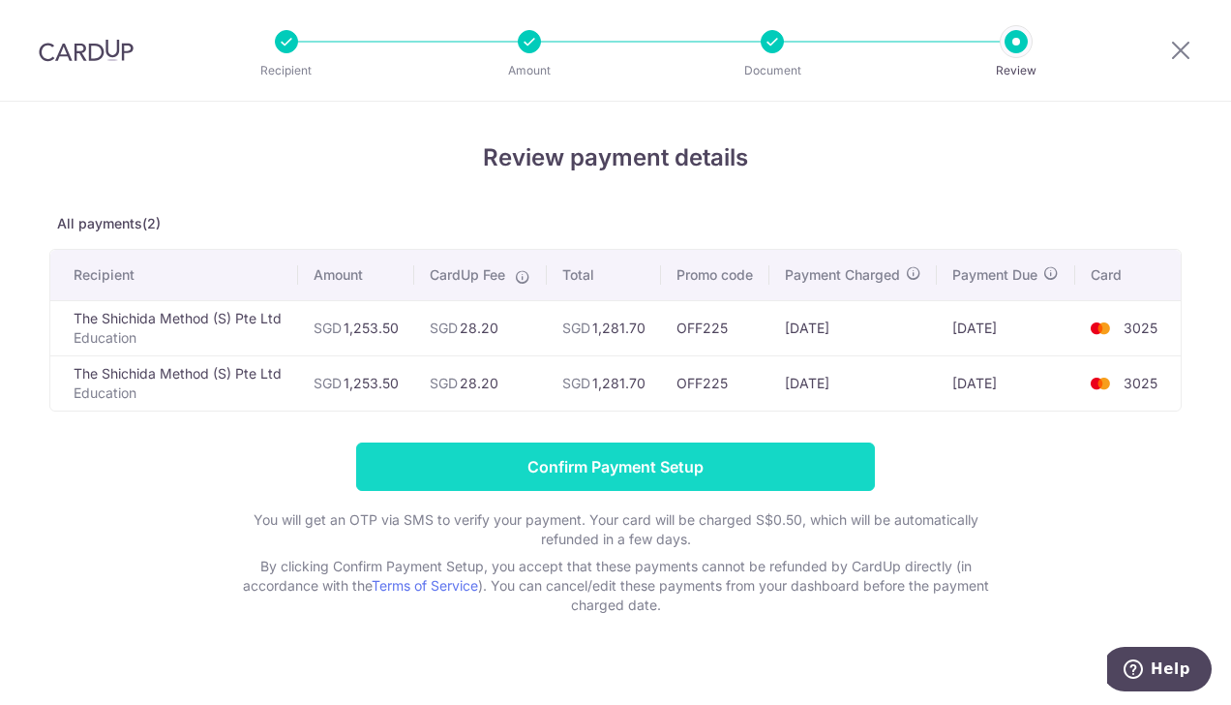
click at [689, 482] on input "Confirm Payment Setup" at bounding box center [615, 466] width 519 height 48
